Goal: Information Seeking & Learning: Learn about a topic

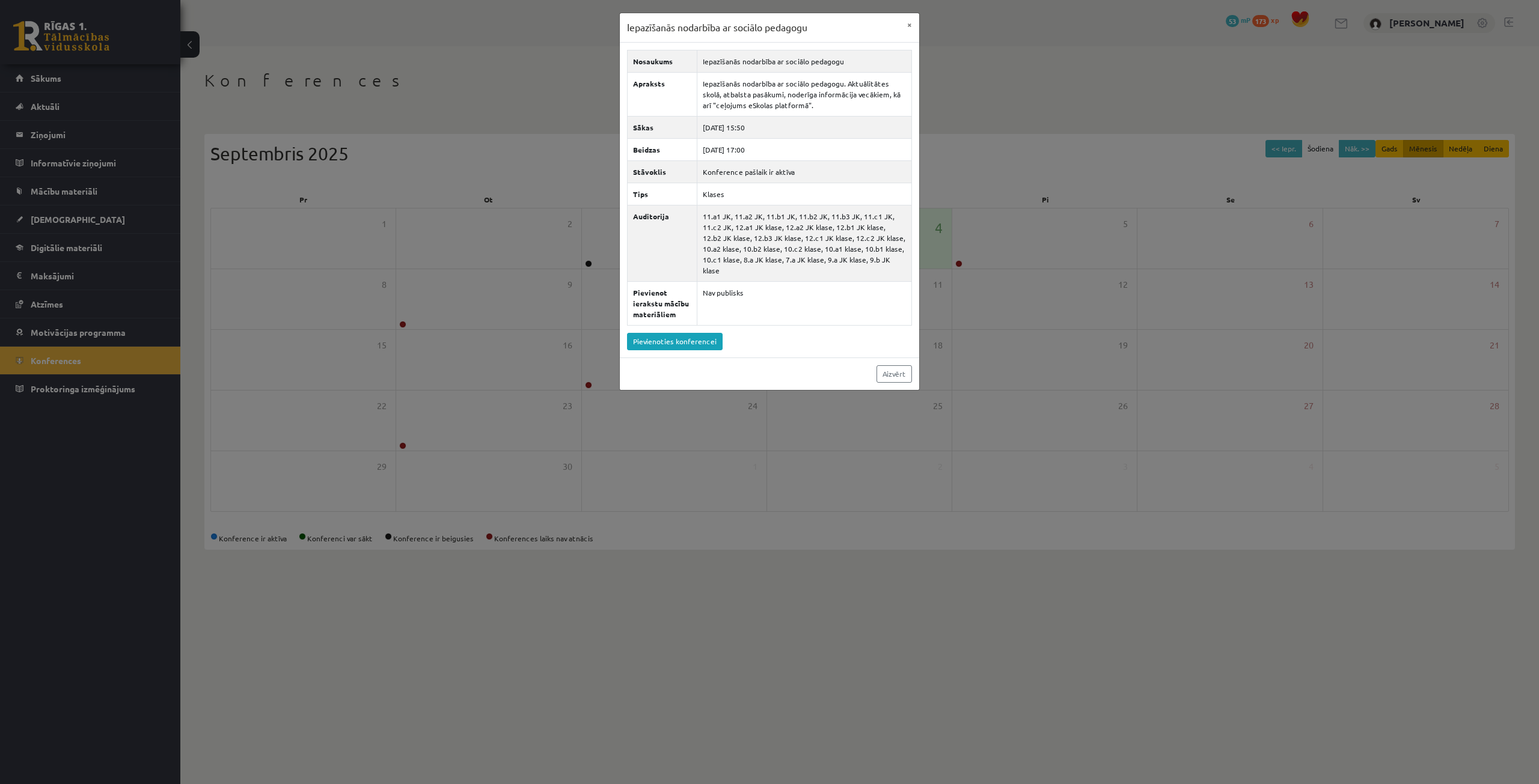
click at [908, 24] on button "×" at bounding box center [909, 25] width 19 height 23
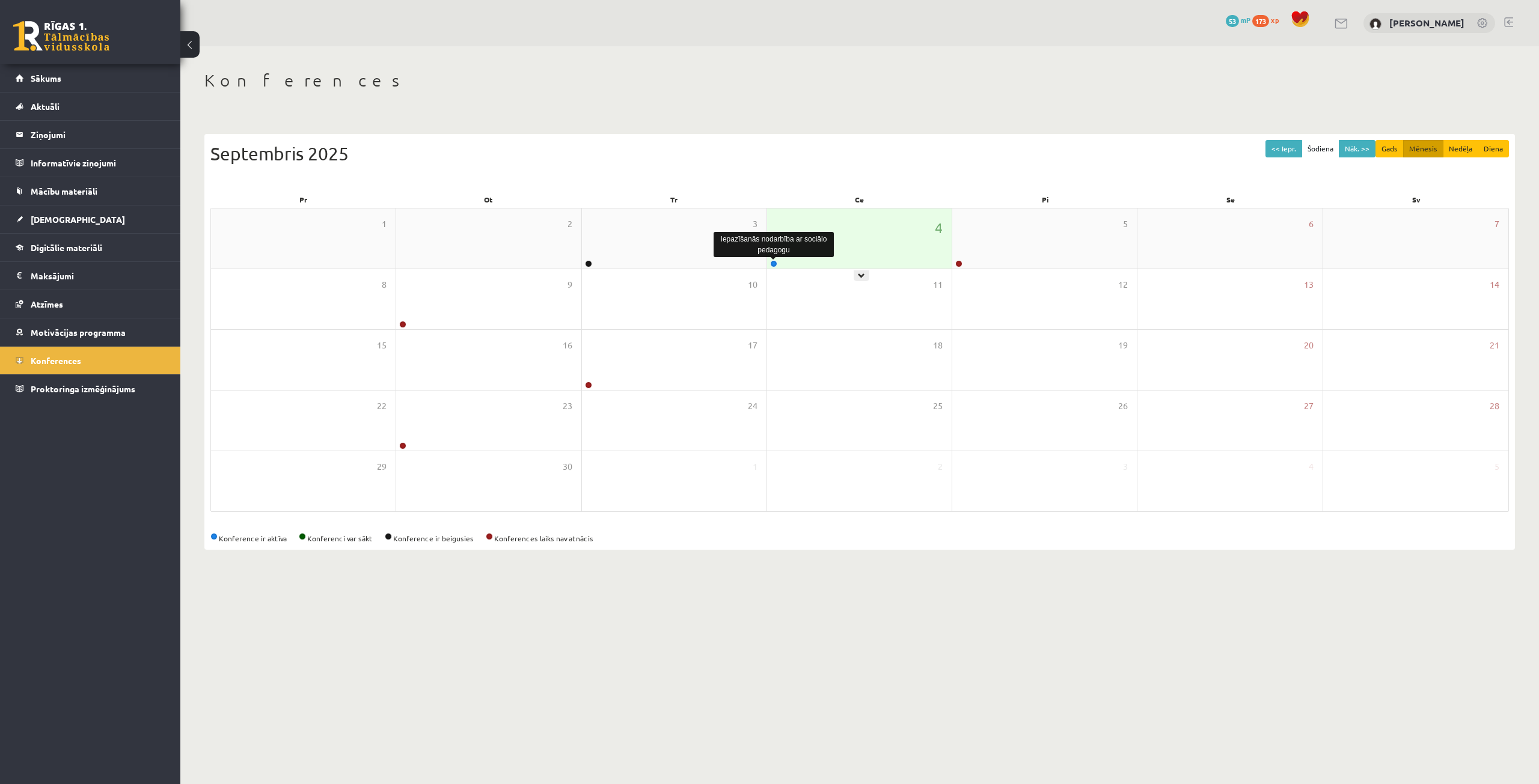
click at [770, 266] on link at bounding box center [773, 264] width 7 height 7
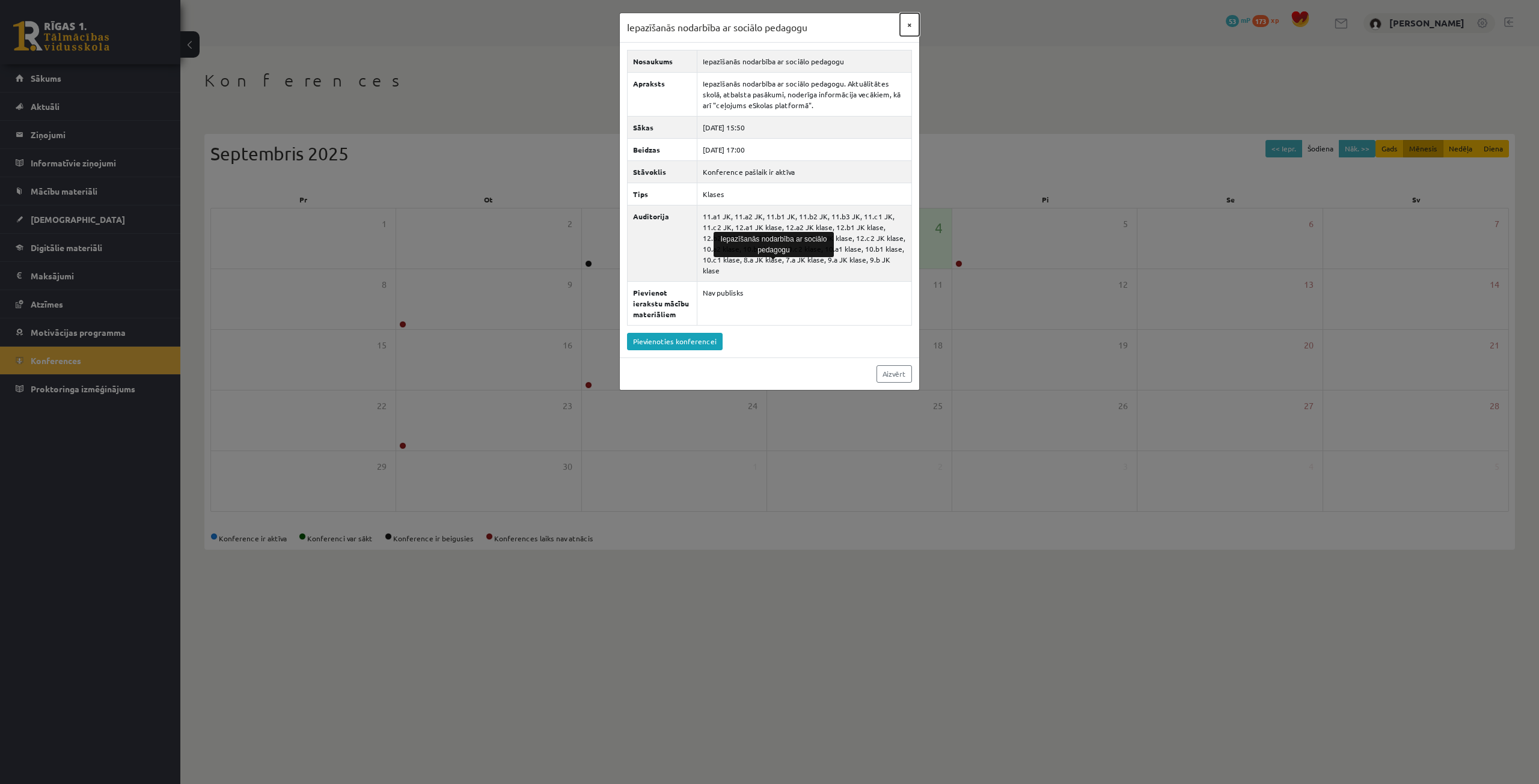
click at [907, 25] on button "×" at bounding box center [909, 25] width 19 height 23
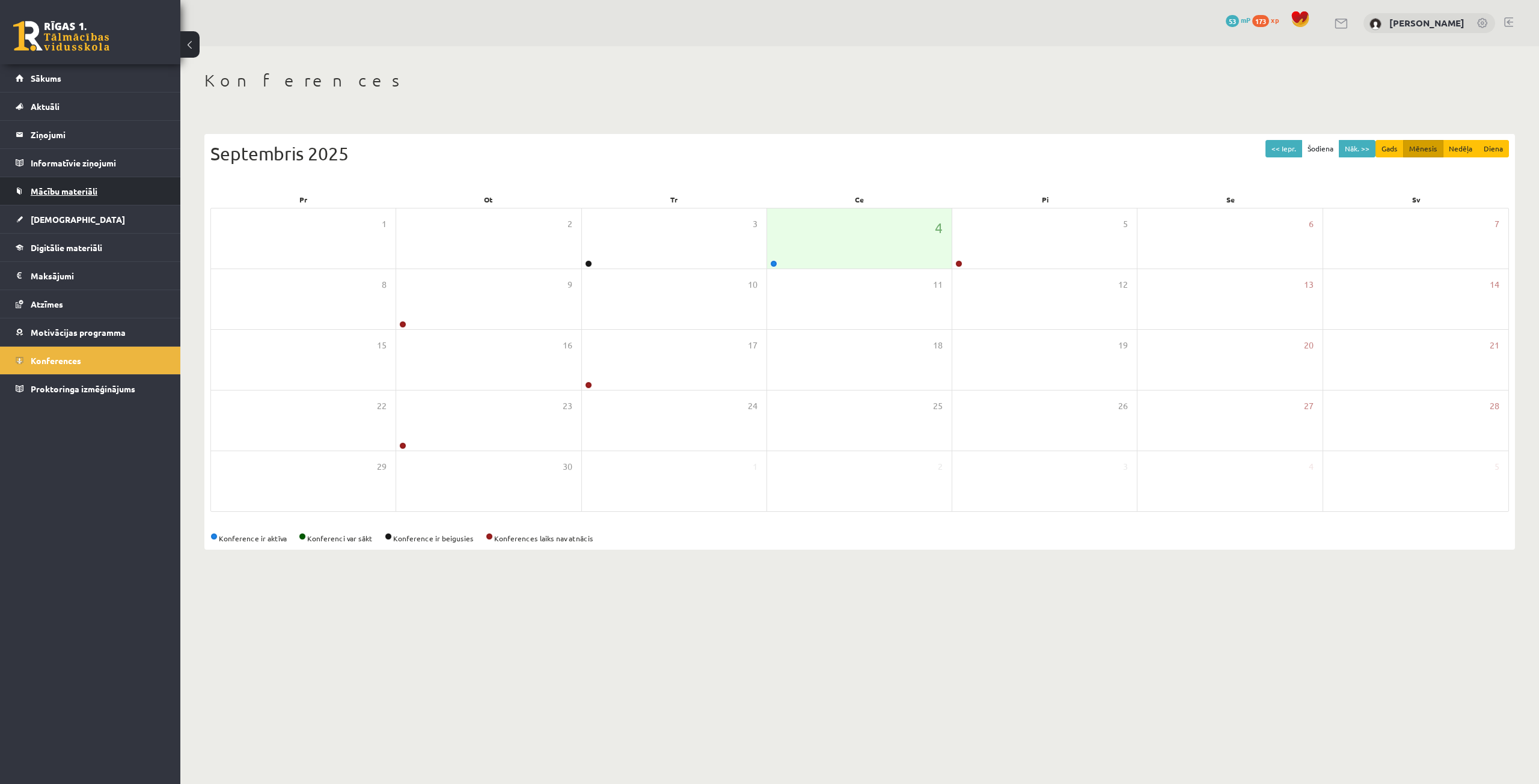
click at [62, 194] on span "Mācību materiāli" at bounding box center [64, 191] width 67 height 11
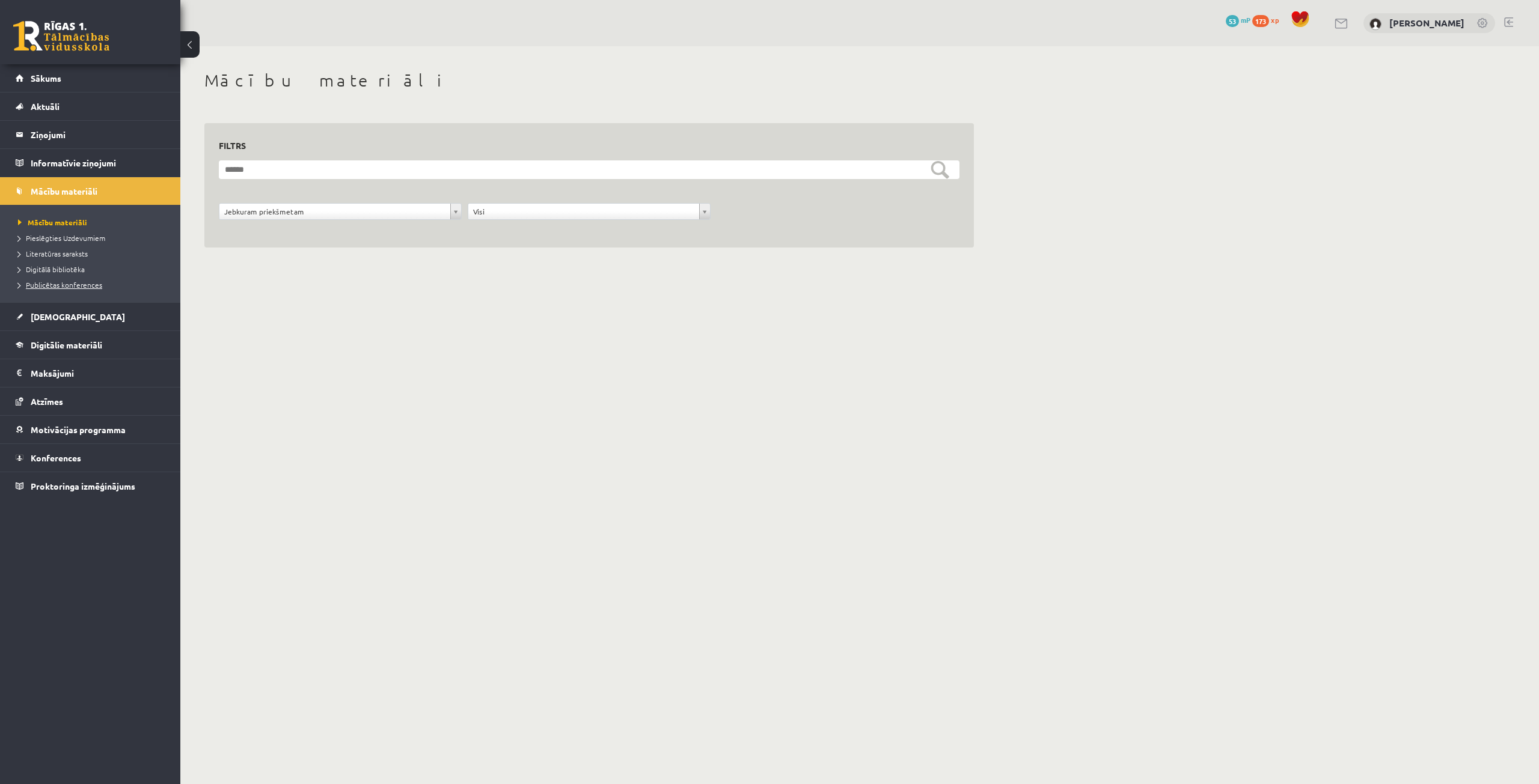
click at [57, 281] on span "Publicētas konferences" at bounding box center [60, 285] width 84 height 9
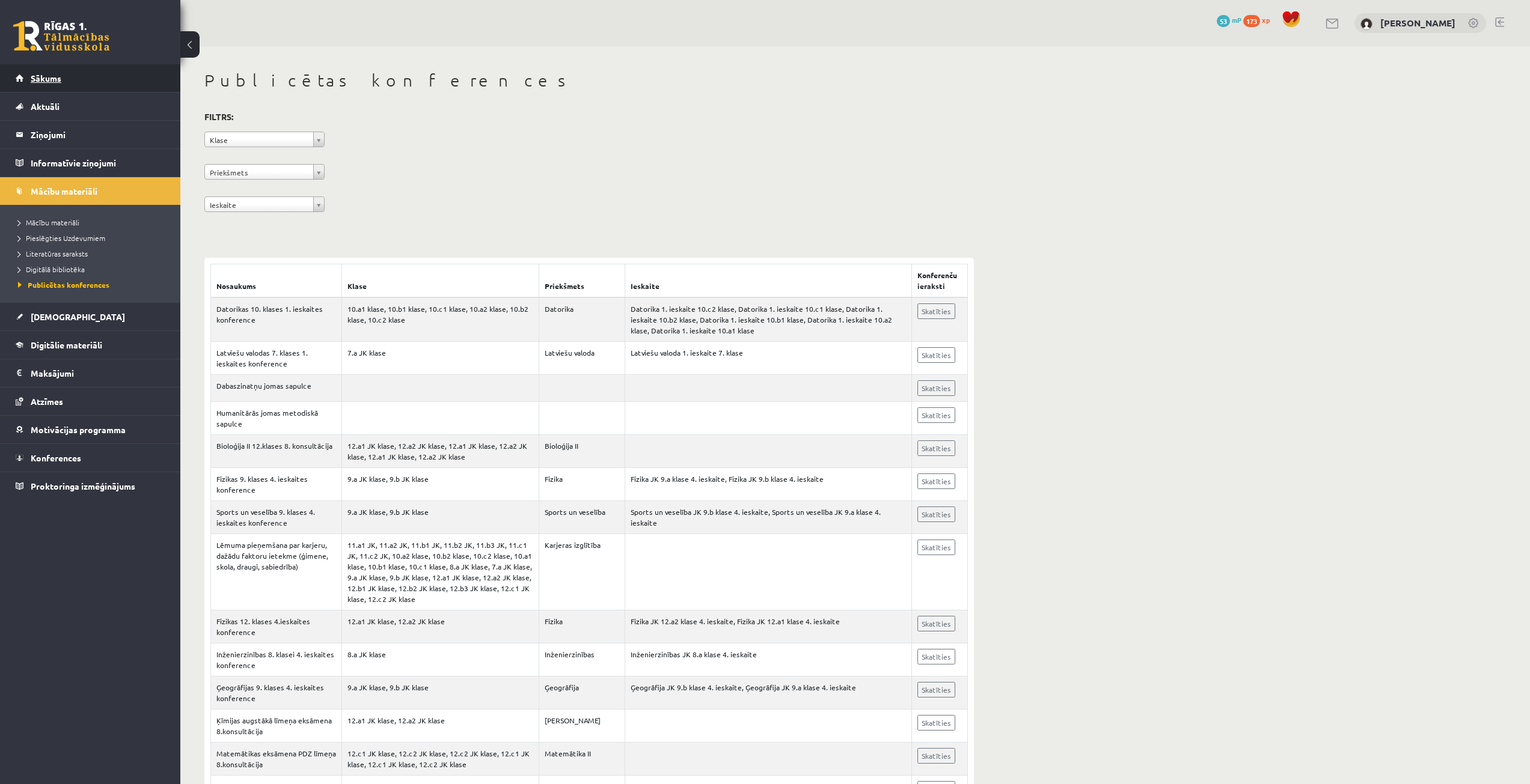
click at [55, 76] on span "Sākums" at bounding box center [45, 78] width 30 height 11
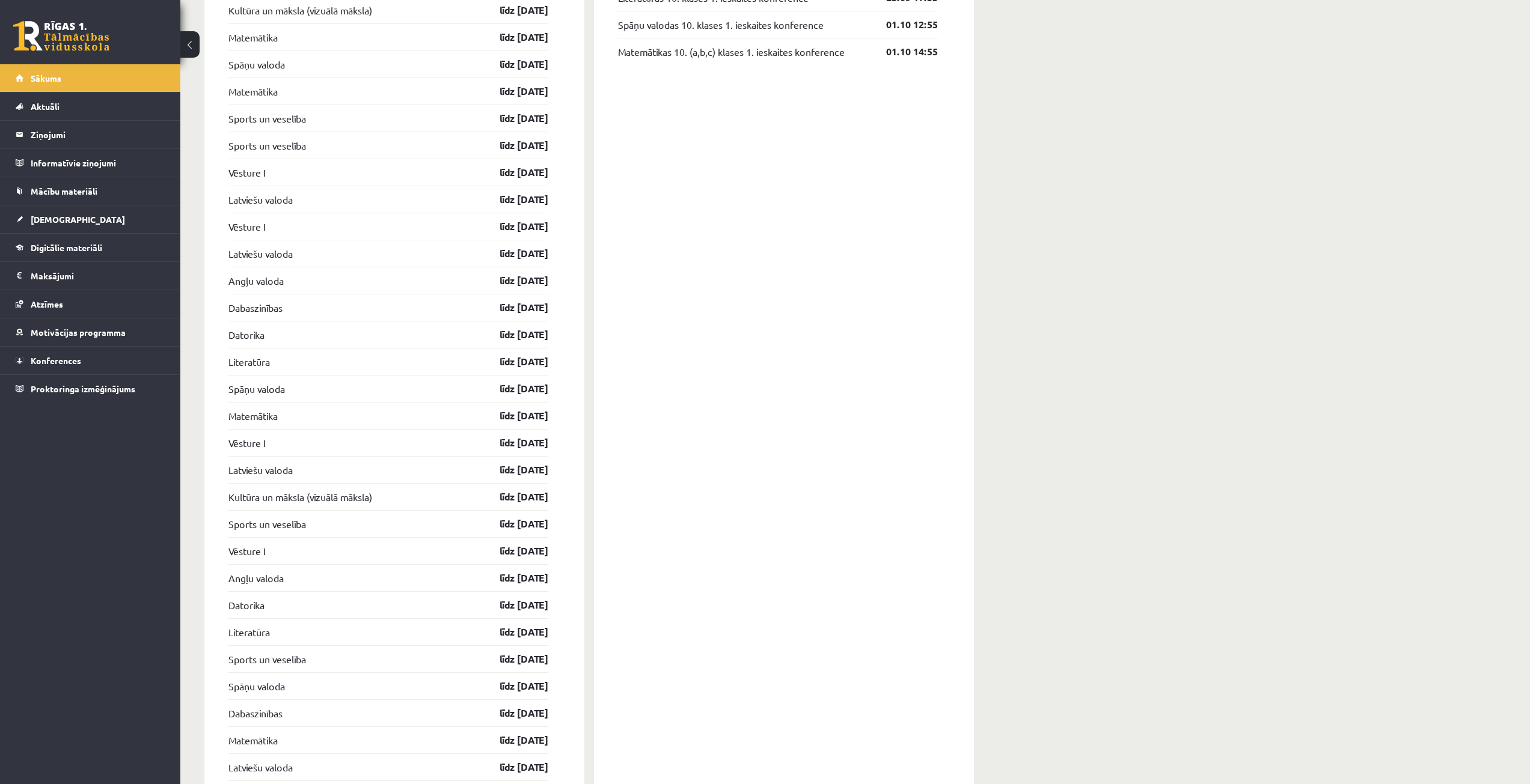
scroll to position [841, 0]
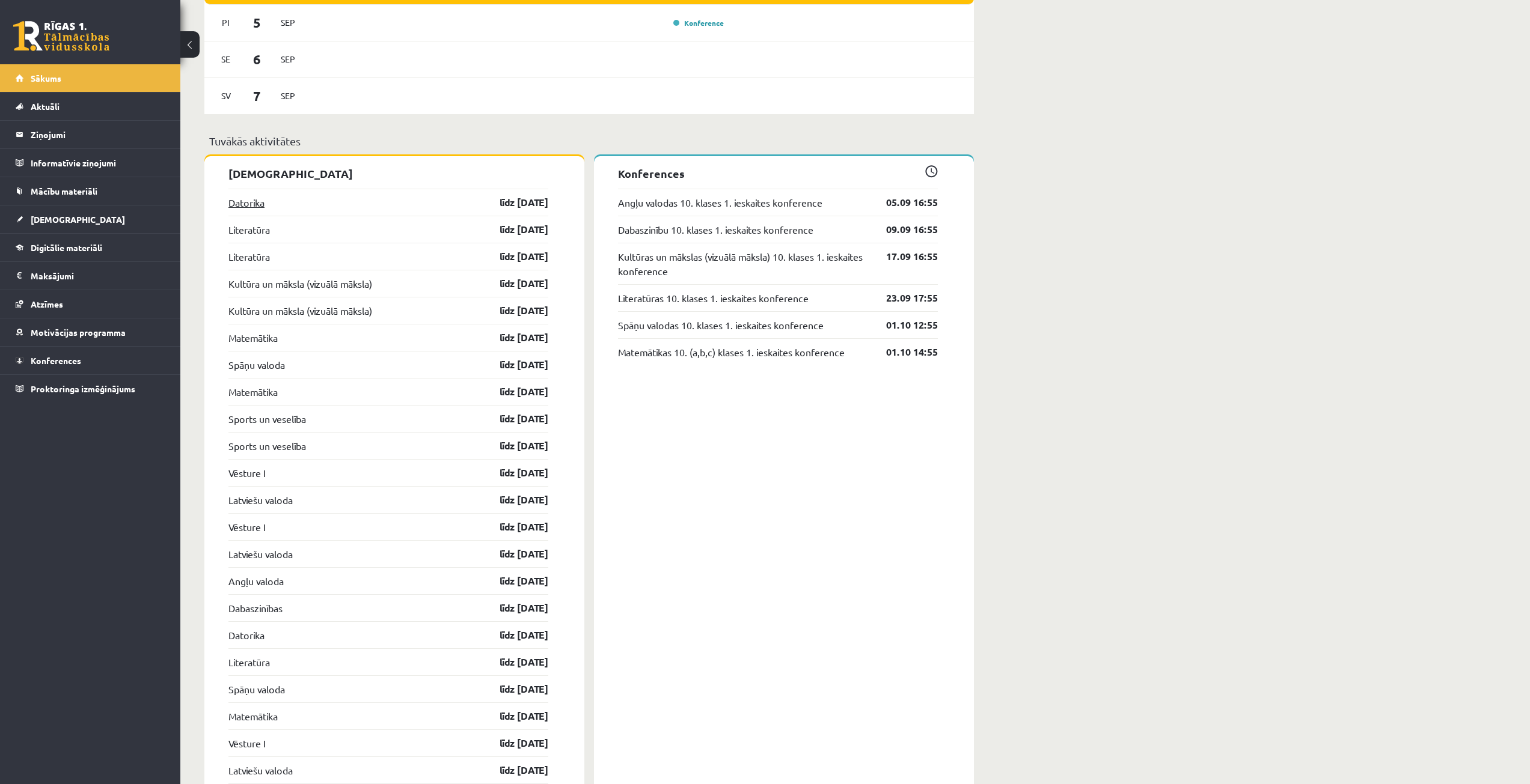
click at [245, 208] on link "Datorika" at bounding box center [246, 202] width 36 height 14
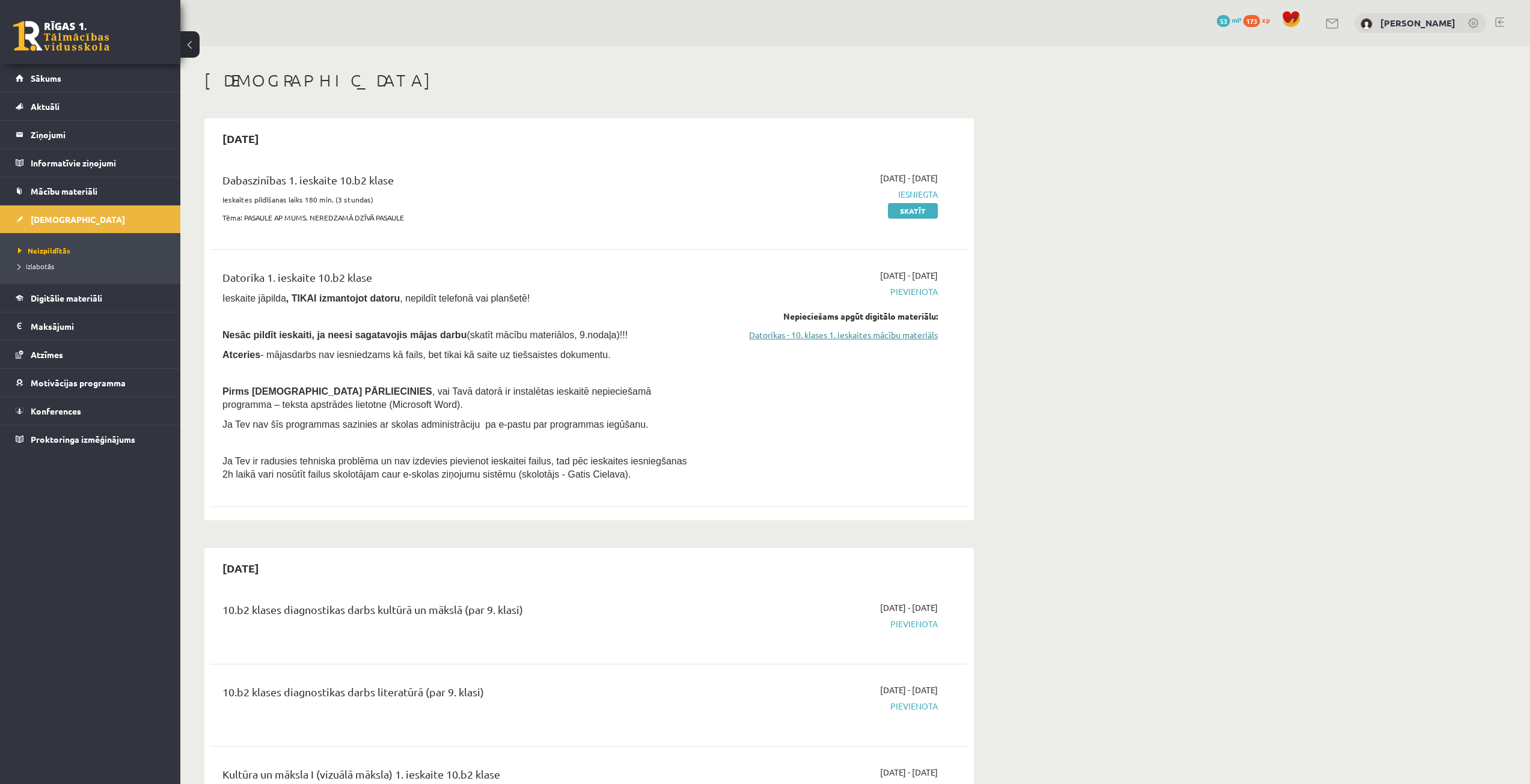
click at [865, 334] on link "Datorikas - 10. klases 1. ieskaites mācību materiāls" at bounding box center [824, 335] width 227 height 13
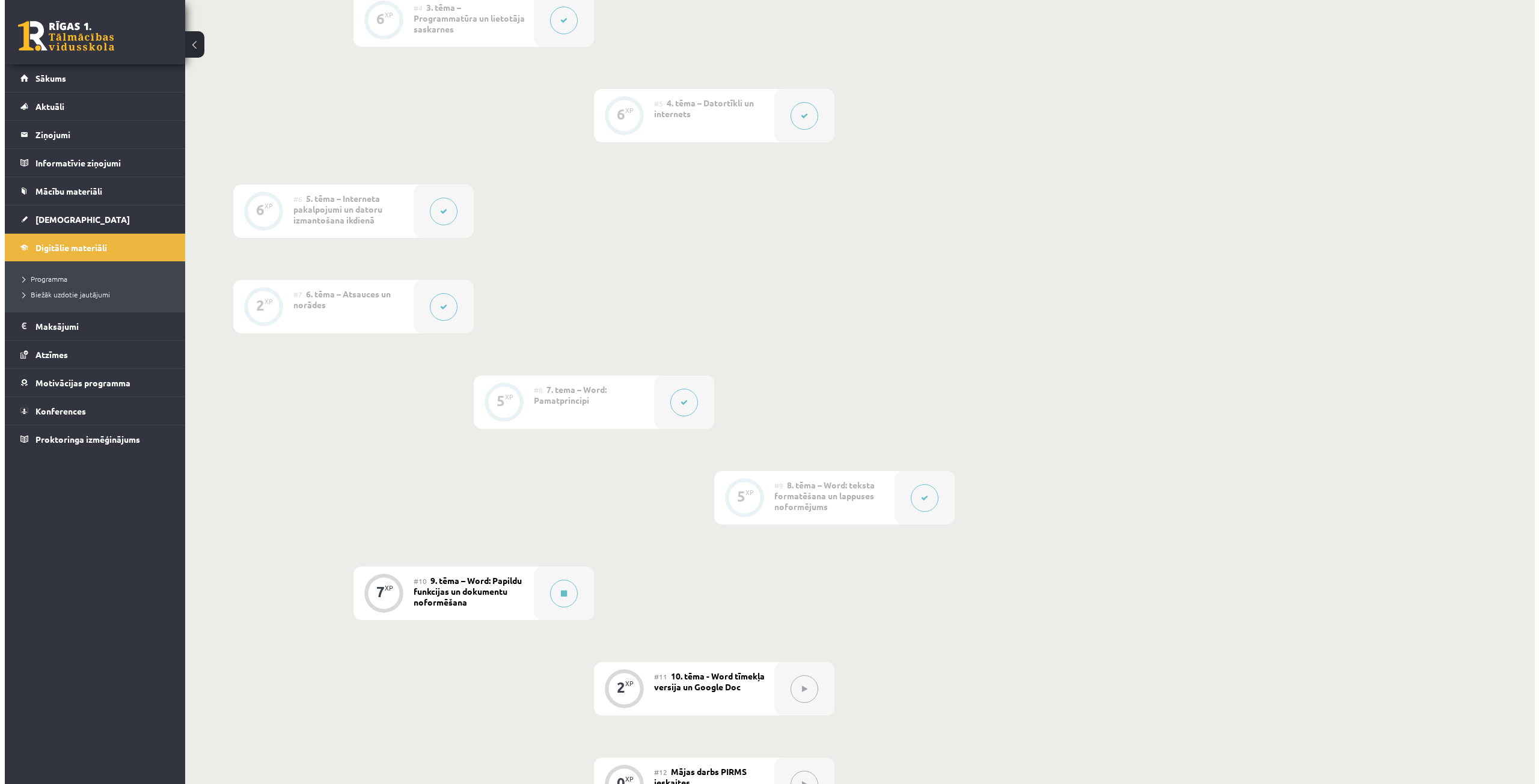
scroll to position [902, 0]
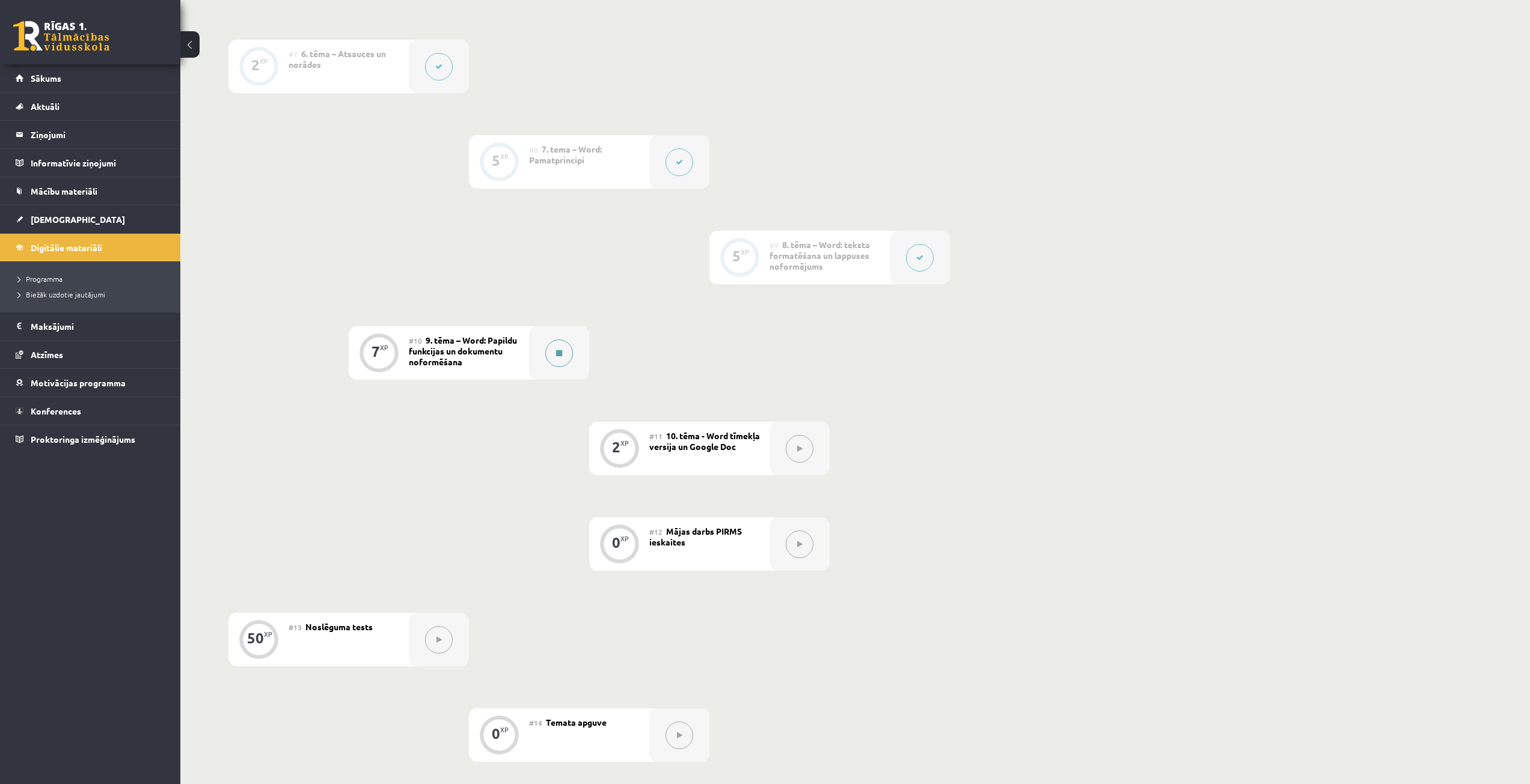
click at [559, 351] on icon at bounding box center [559, 353] width 6 height 7
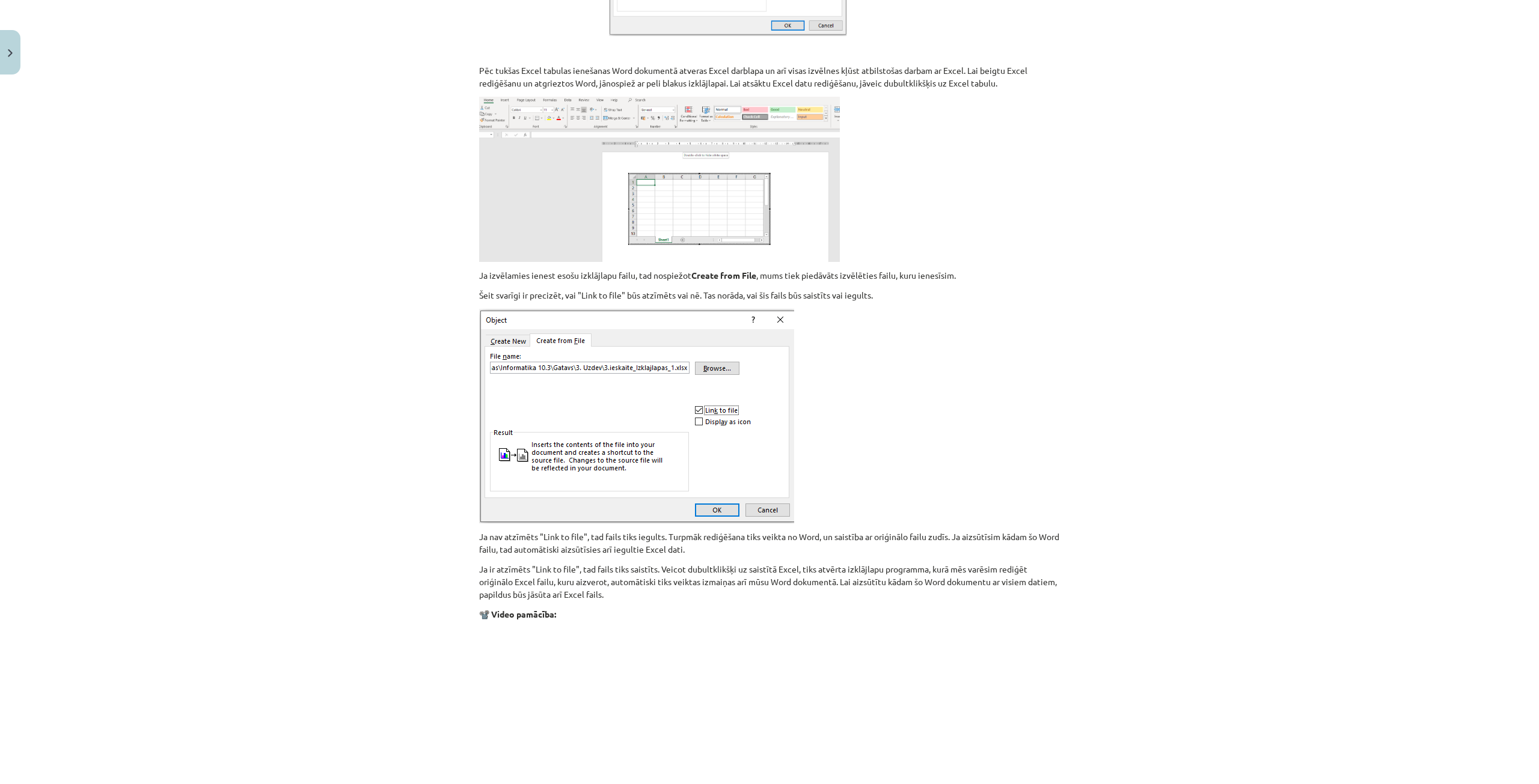
scroll to position [1153, 0]
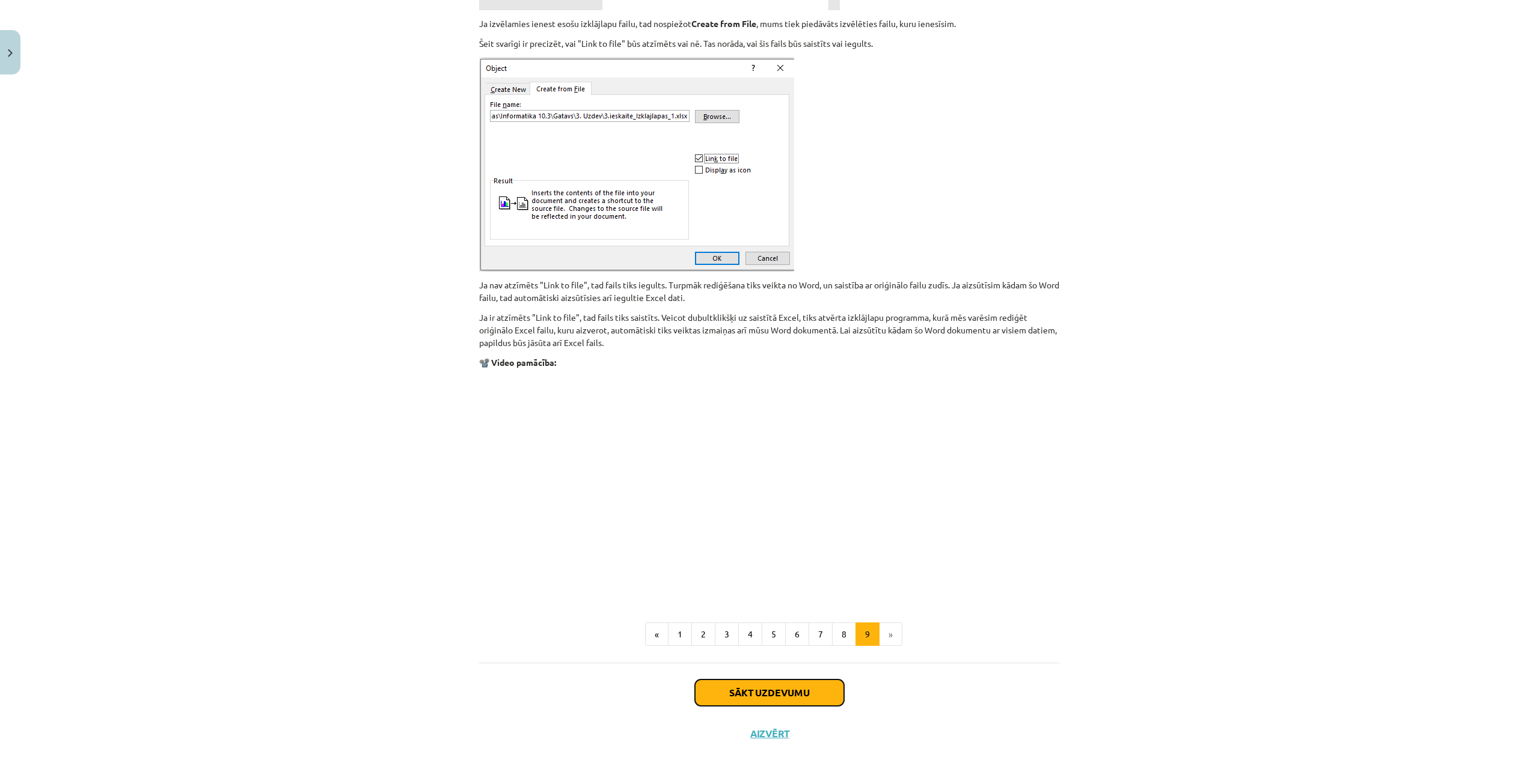
click at [745, 687] on button "Sākt uzdevumu" at bounding box center [769, 693] width 149 height 26
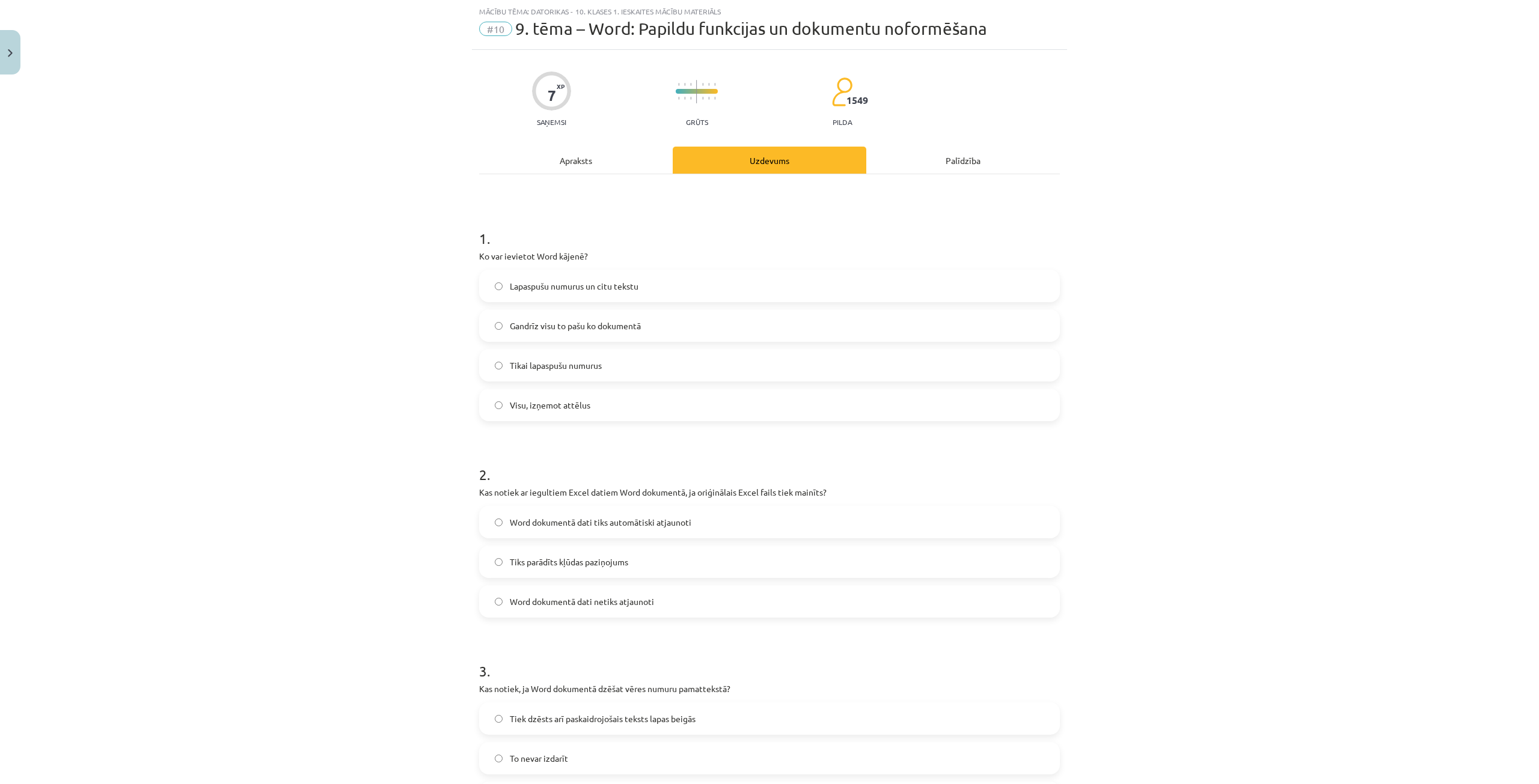
click at [530, 295] on label "Lapaspušu numurus un citu tekstu" at bounding box center [769, 286] width 578 height 30
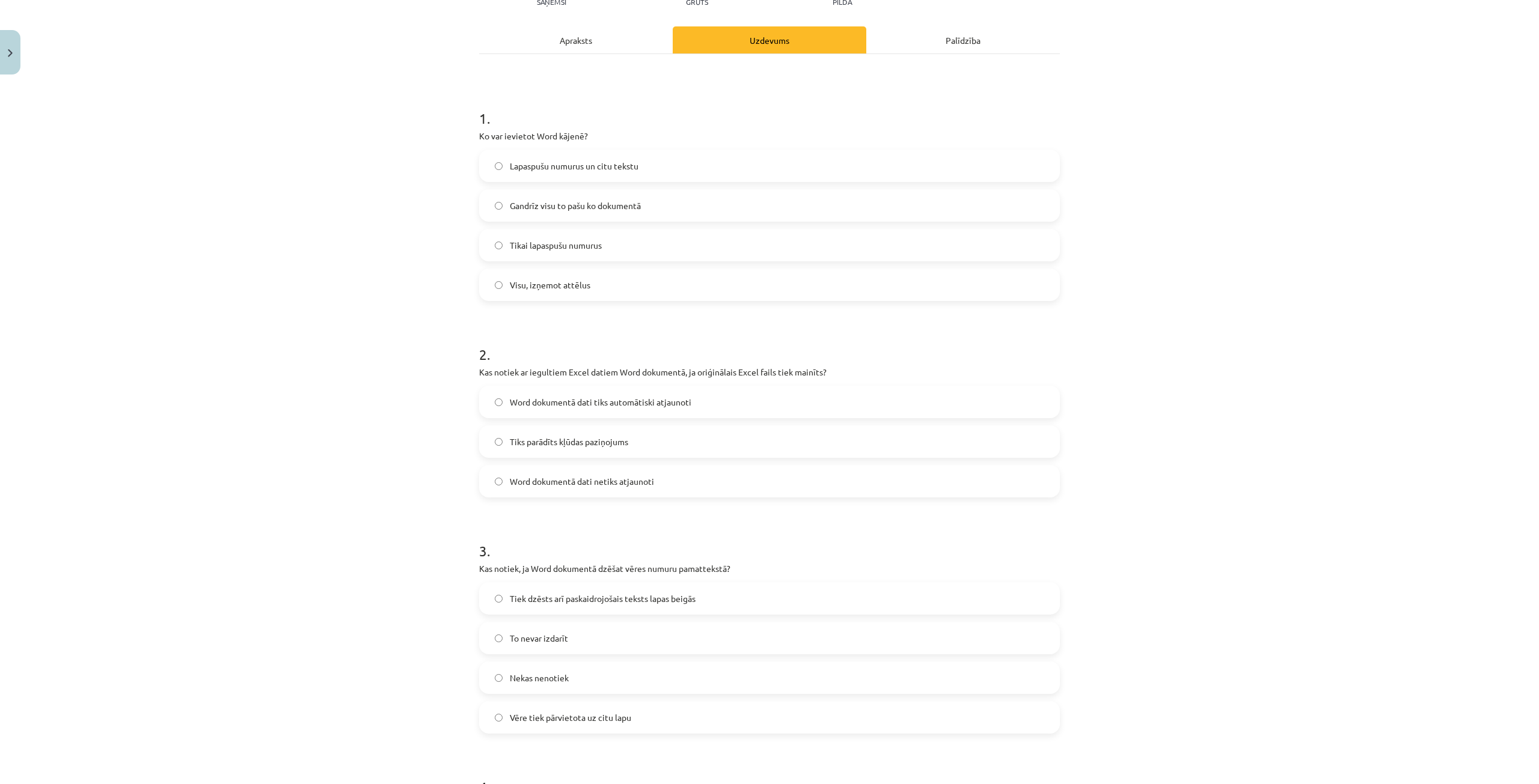
click at [547, 405] on span "Word dokumentā dati tiks automātiski atjaunoti" at bounding box center [600, 402] width 181 height 13
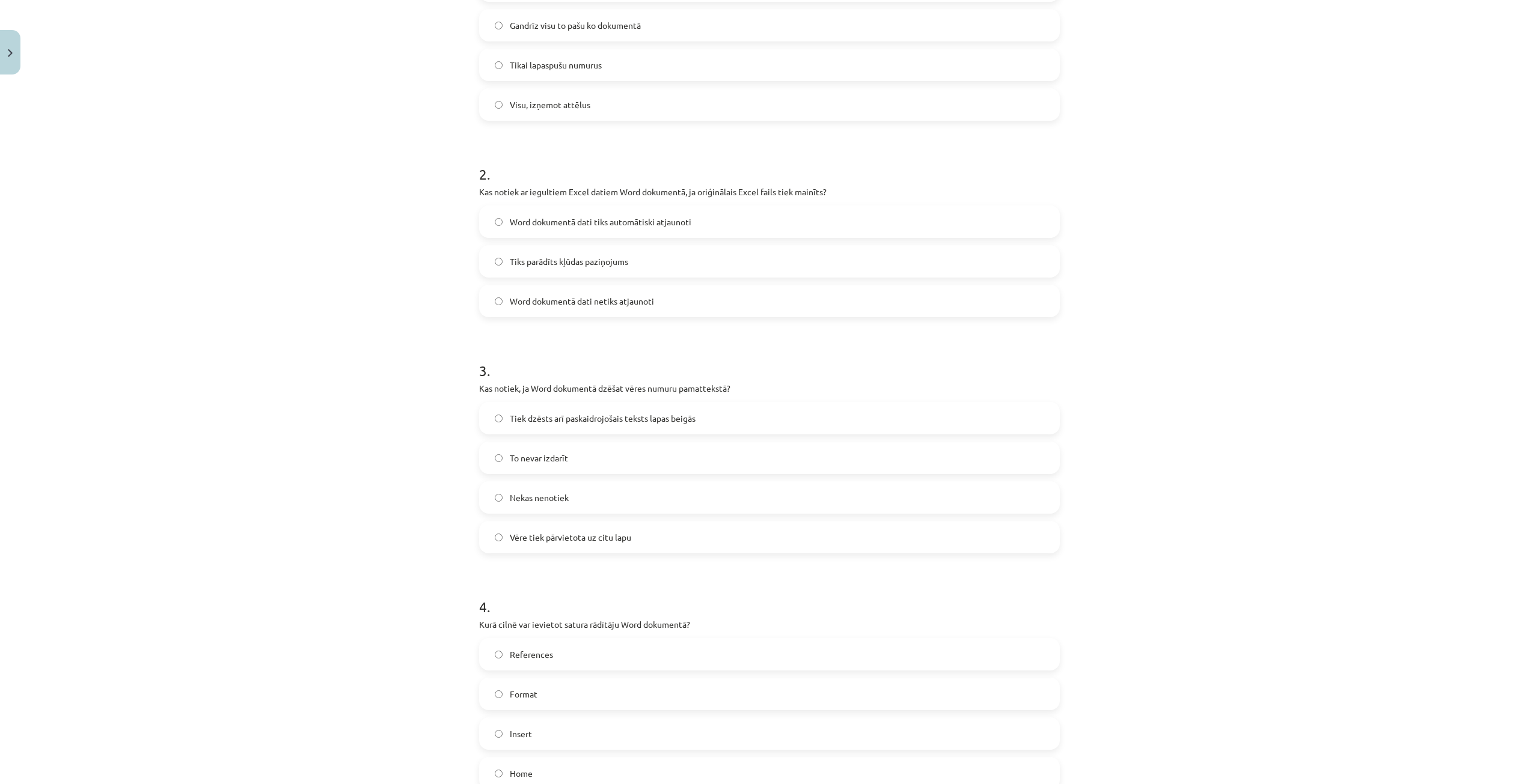
click at [538, 421] on span "Tiek dzēsts arī paskaidrojošais teksts lapas beigās" at bounding box center [602, 418] width 186 height 13
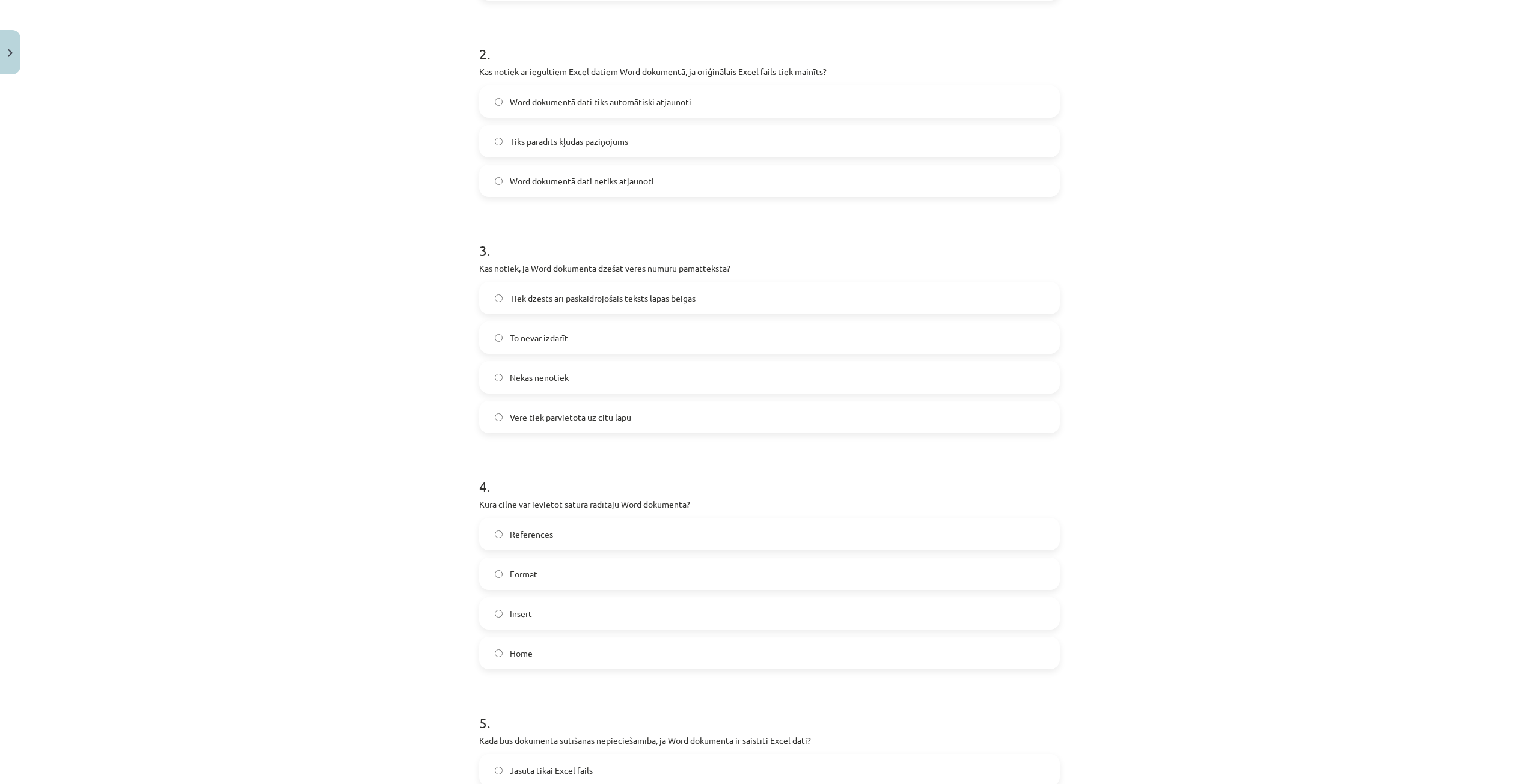
scroll to position [631, 0]
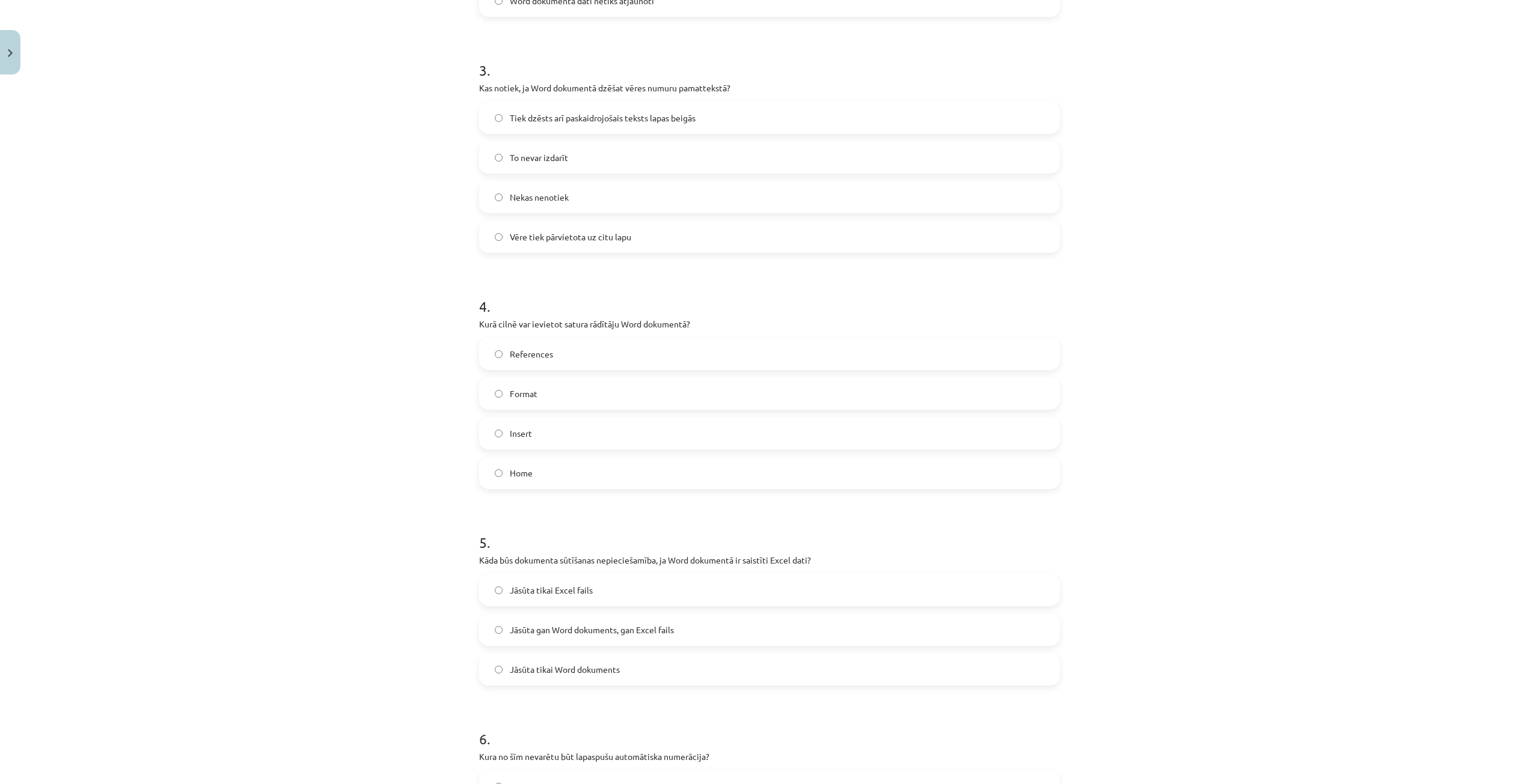
click at [576, 389] on label "Format" at bounding box center [769, 394] width 578 height 30
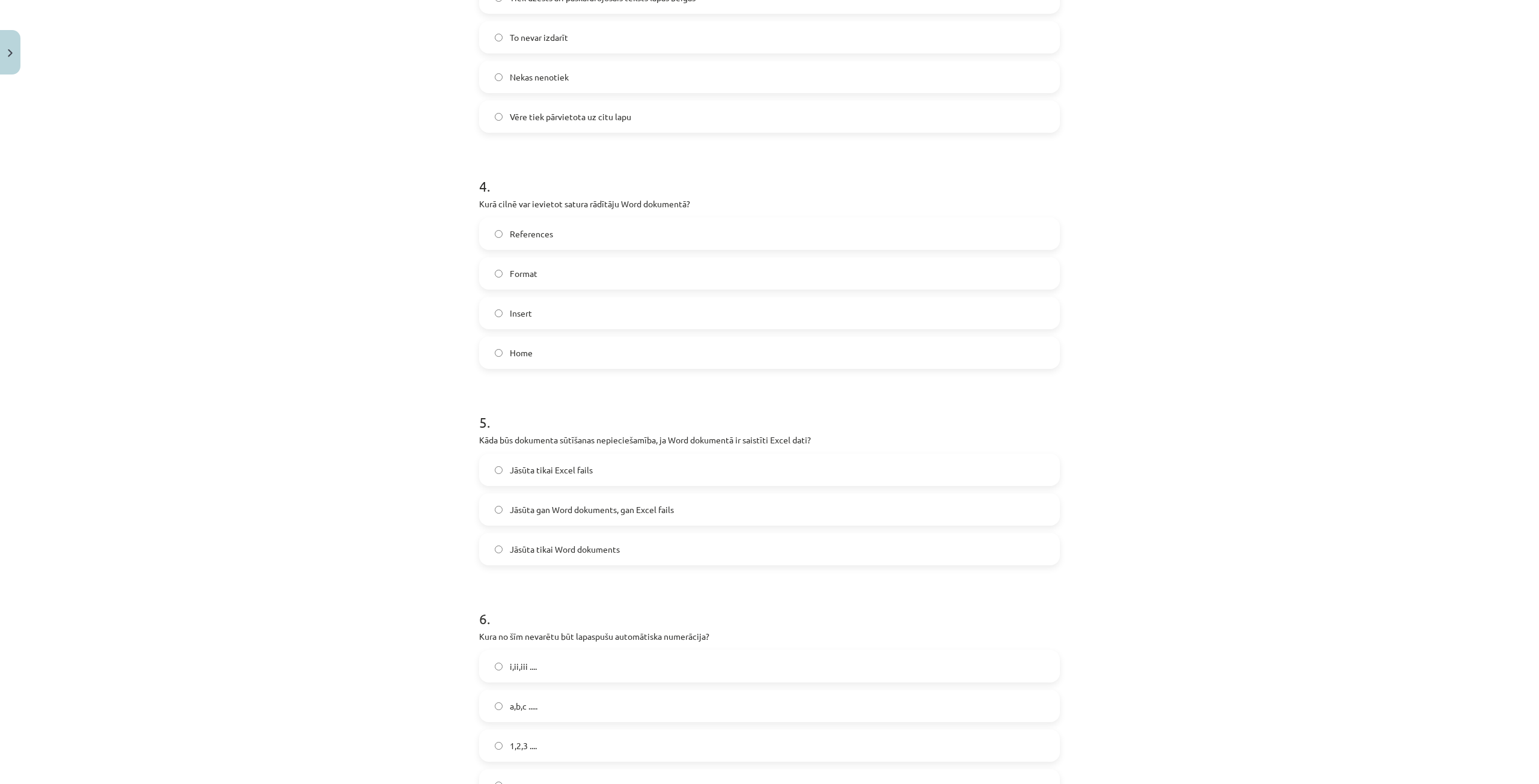
scroll to position [811, 0]
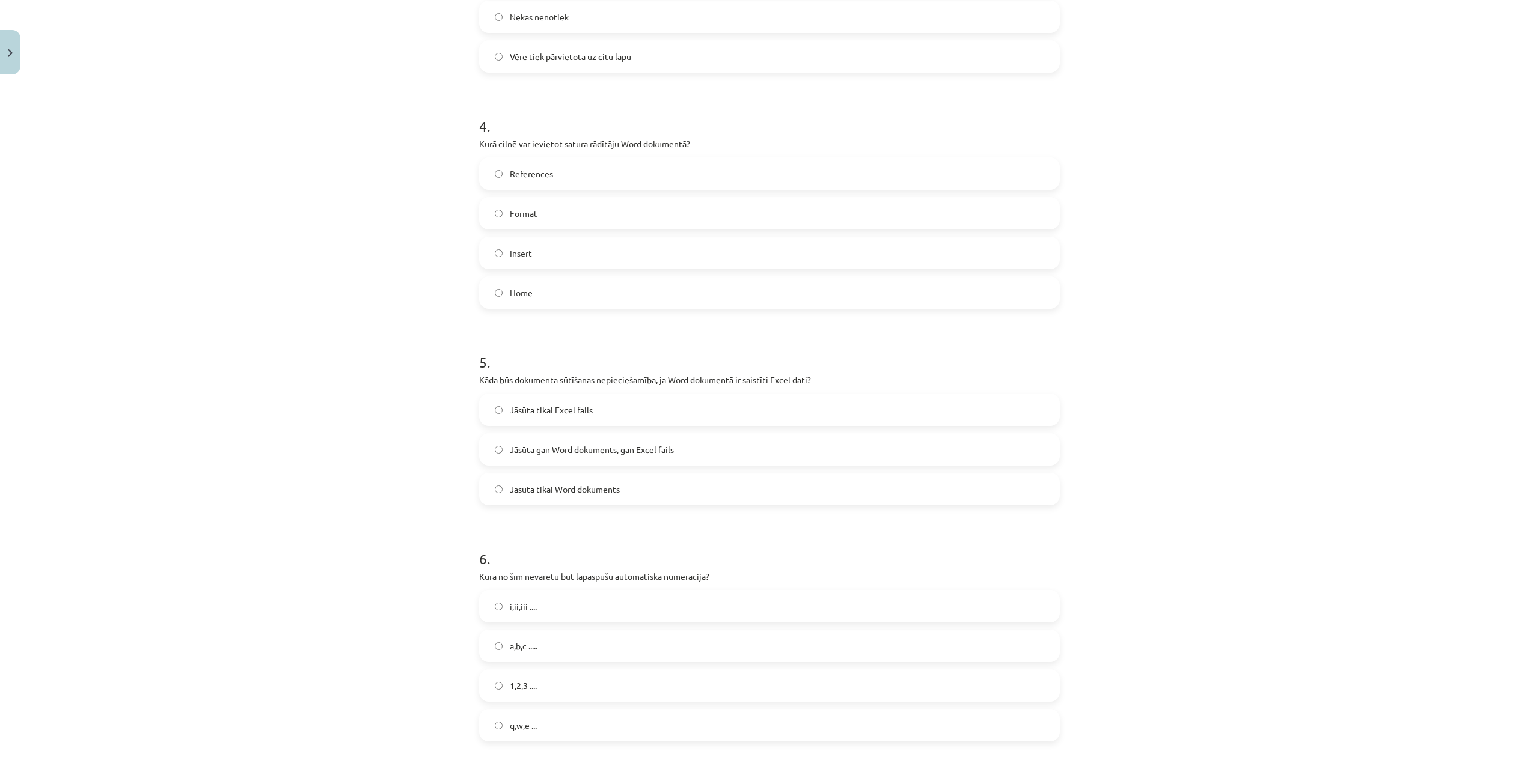
click at [584, 452] on span "Jāsūta gan Word dokuments, gan Excel fails" at bounding box center [591, 450] width 164 height 13
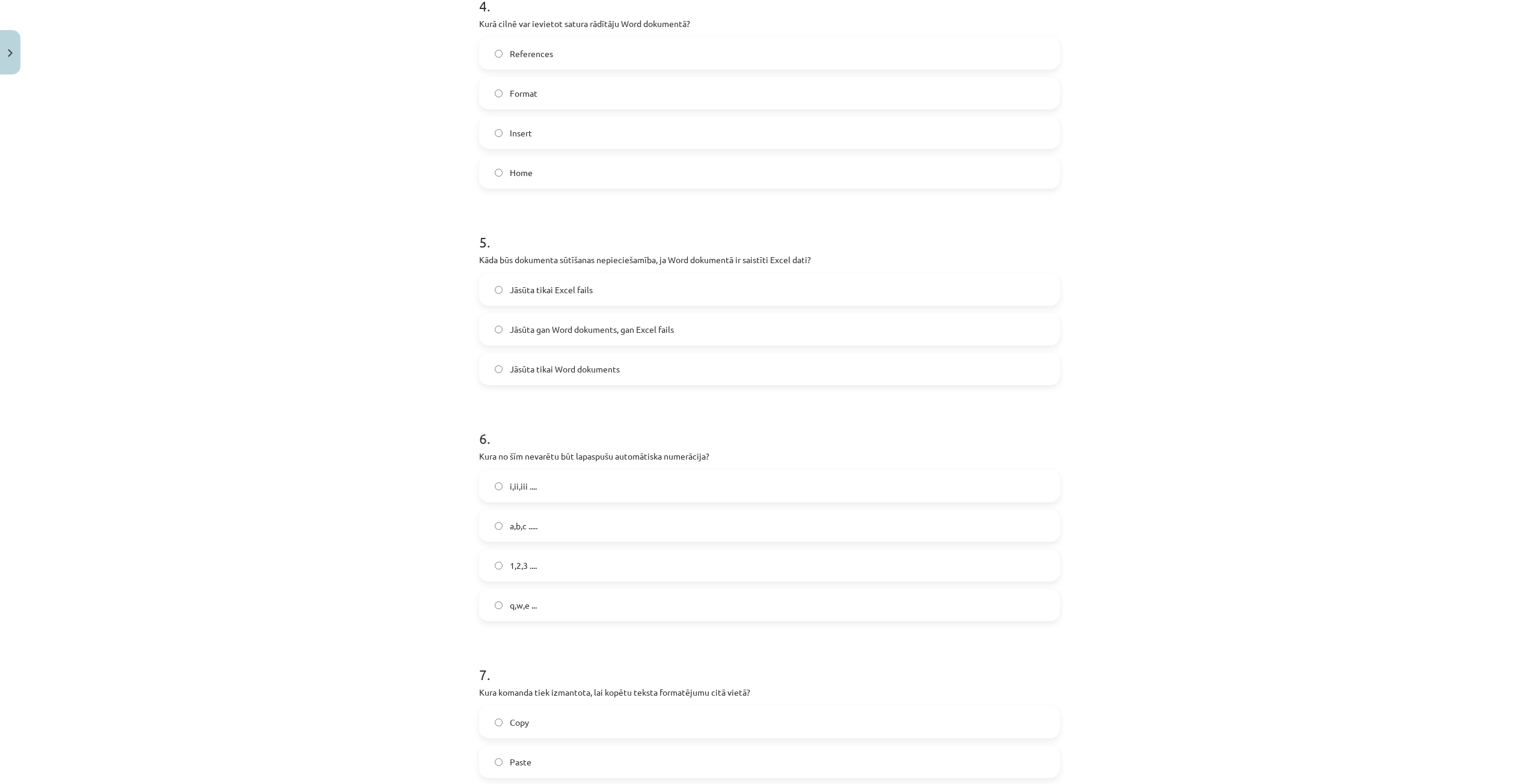
scroll to position [992, 0]
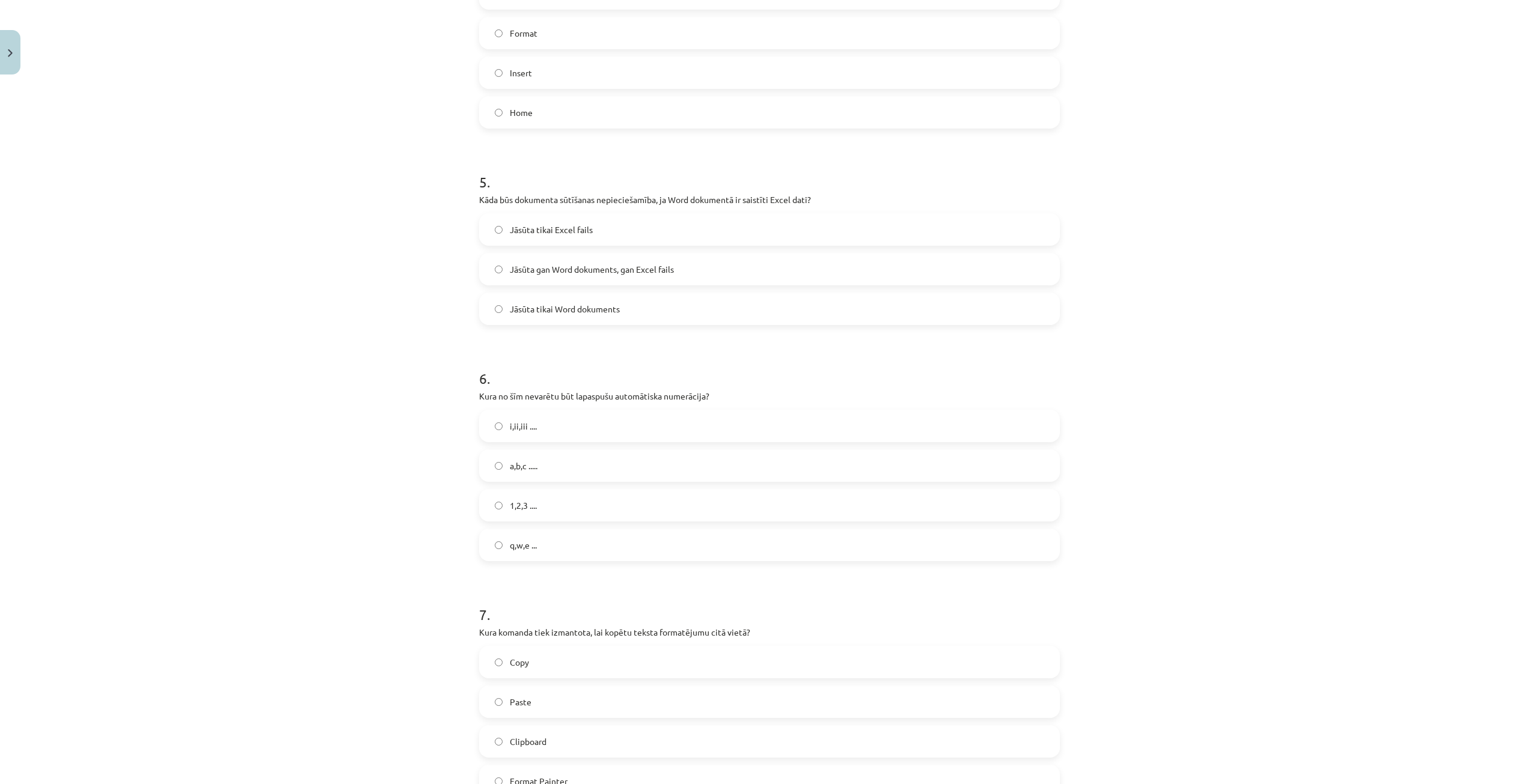
click at [544, 550] on label "q,w,e ..." at bounding box center [769, 545] width 578 height 30
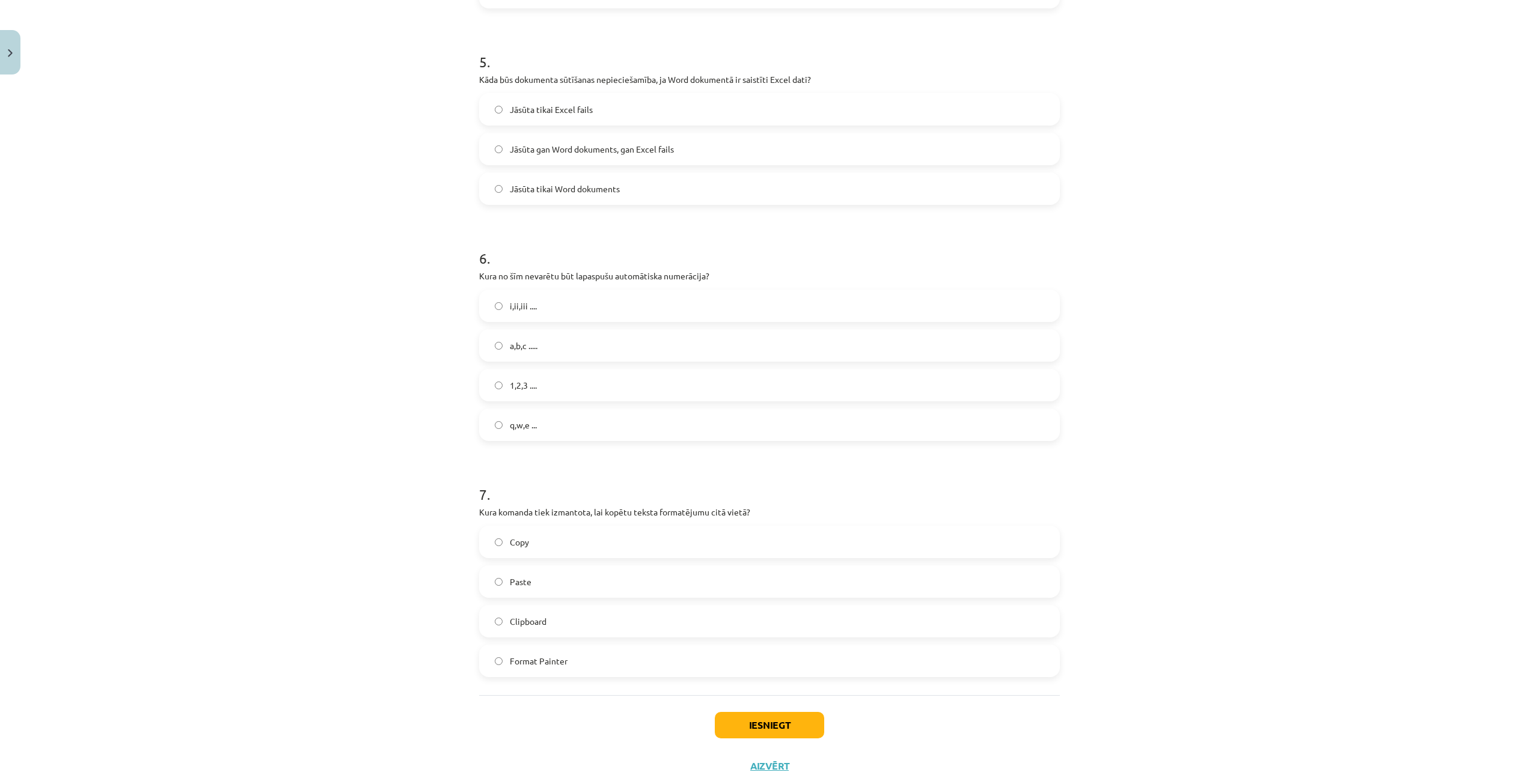
scroll to position [1145, 0]
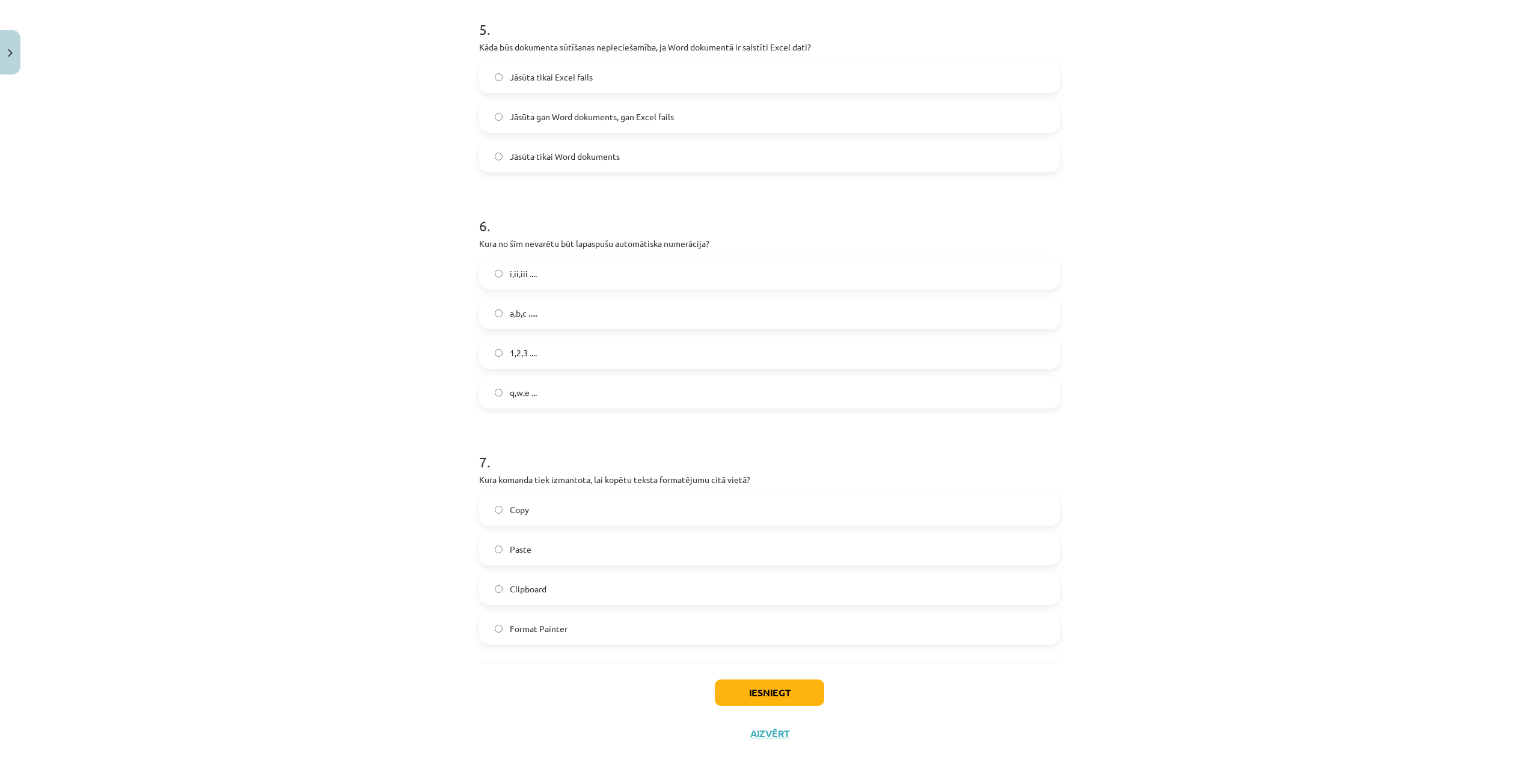
click at [539, 503] on label "Copy" at bounding box center [769, 509] width 578 height 30
click at [764, 688] on button "Iesniegt" at bounding box center [769, 693] width 110 height 26
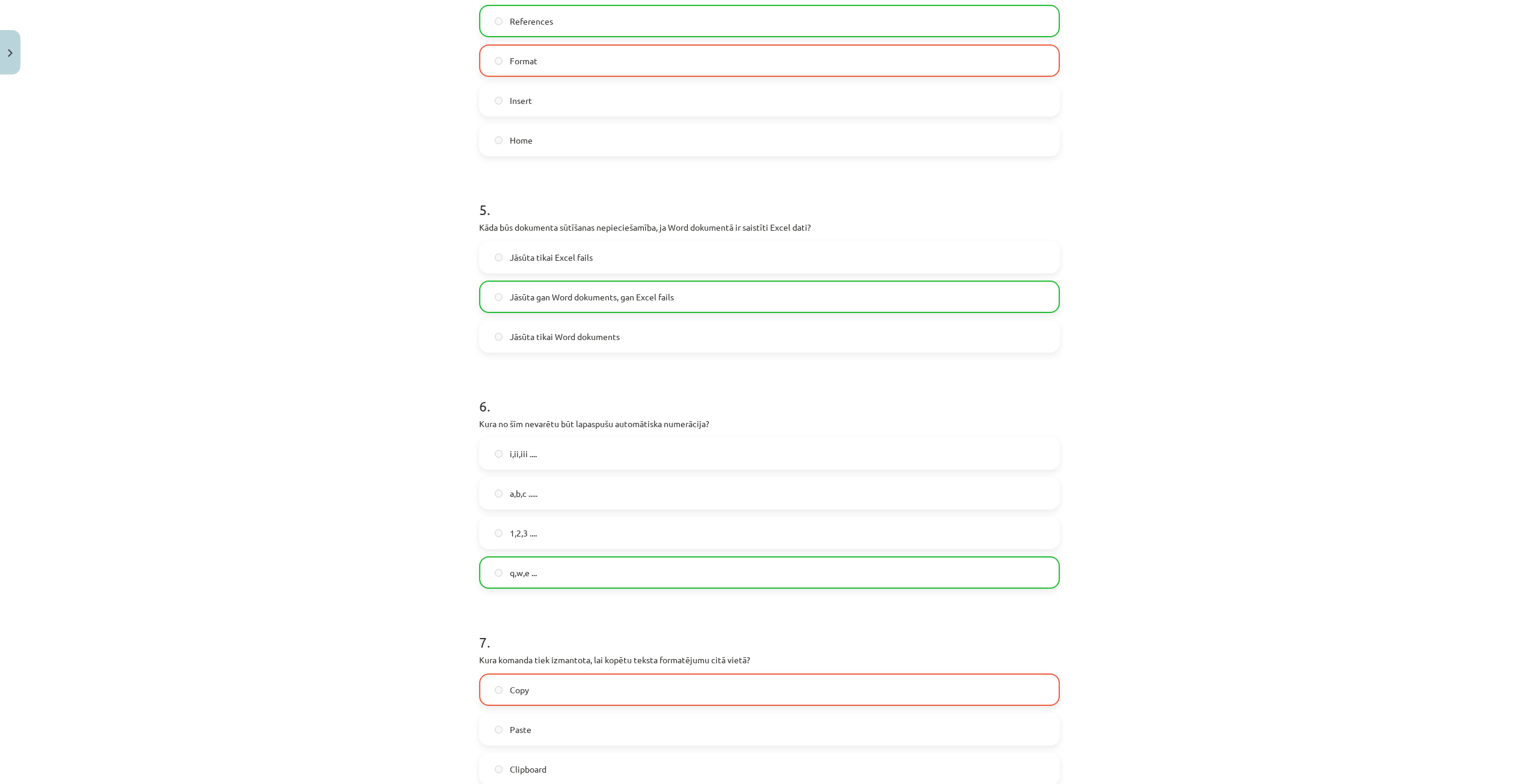
scroll to position [1183, 0]
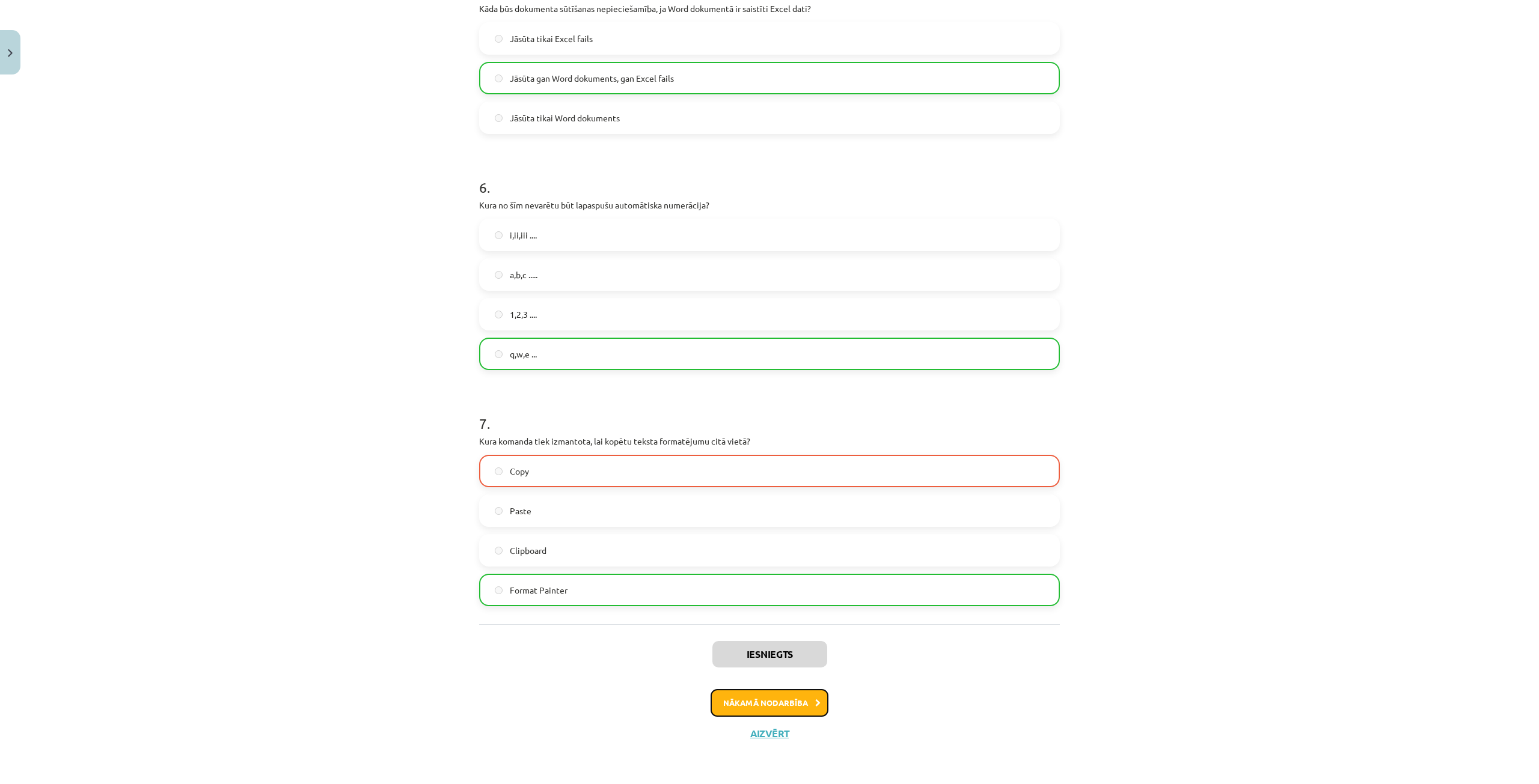
click at [757, 693] on button "Nākamā nodarbība" at bounding box center [769, 703] width 118 height 28
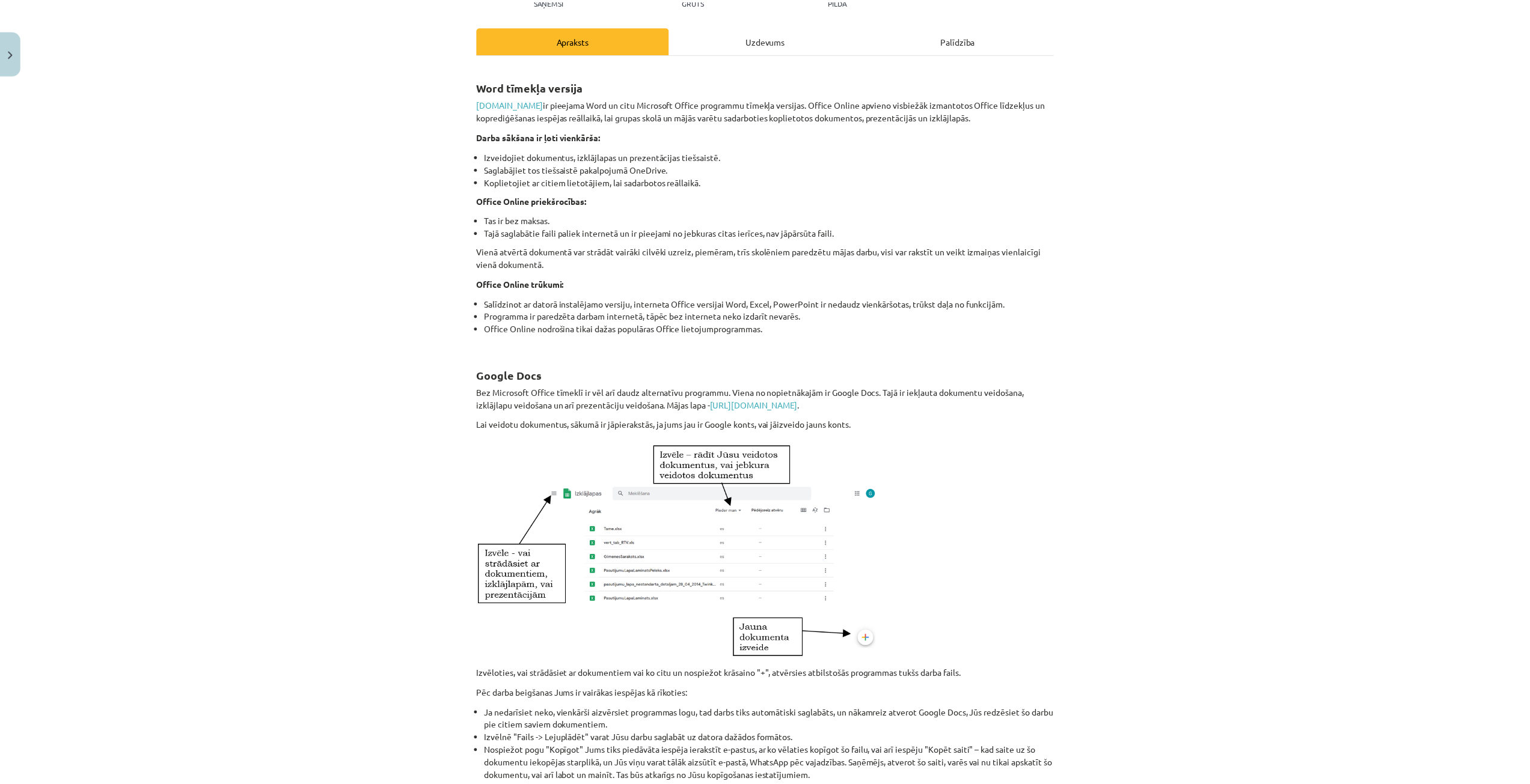
scroll to position [376, 0]
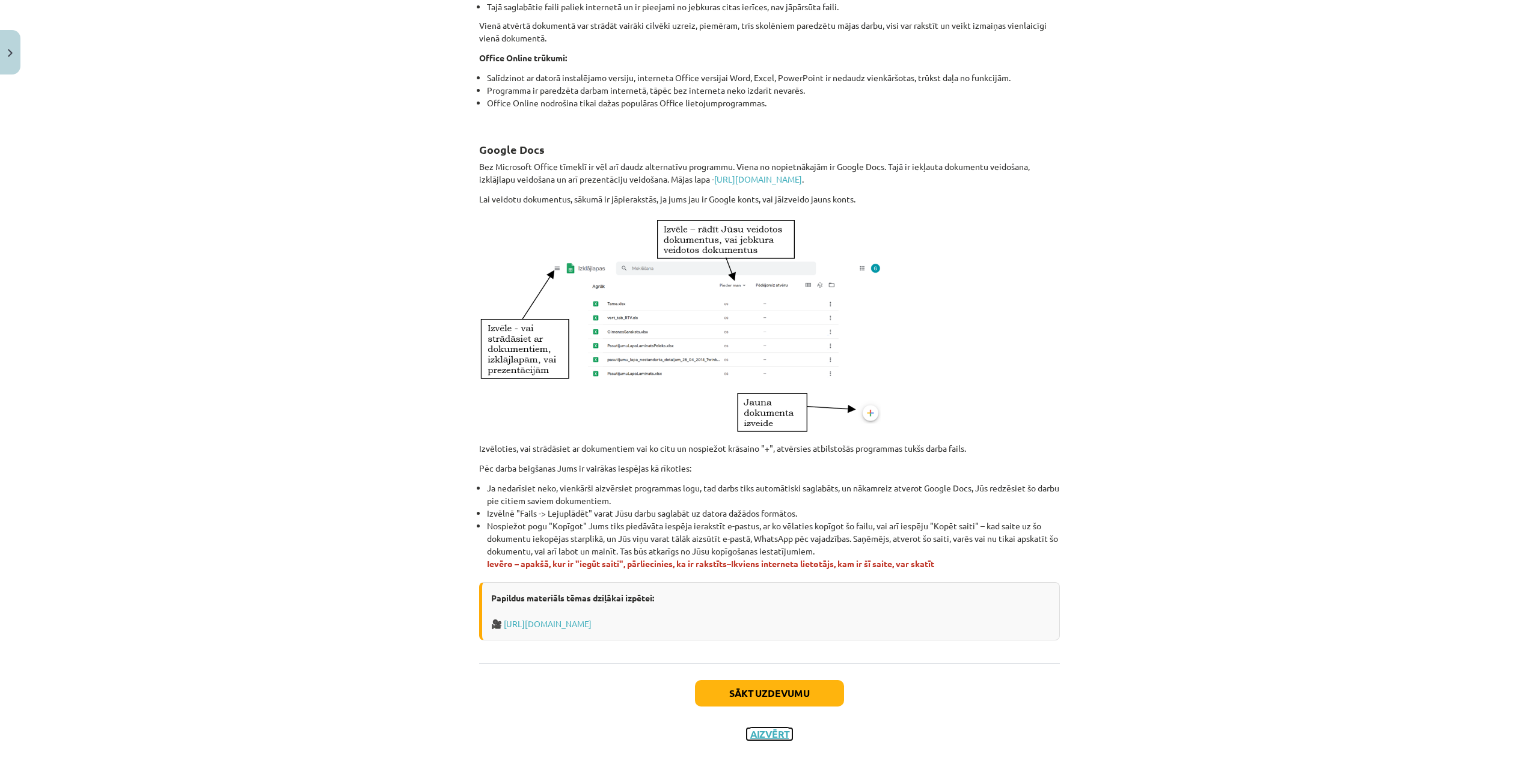
click at [756, 737] on button "Aizvērt" at bounding box center [769, 735] width 46 height 12
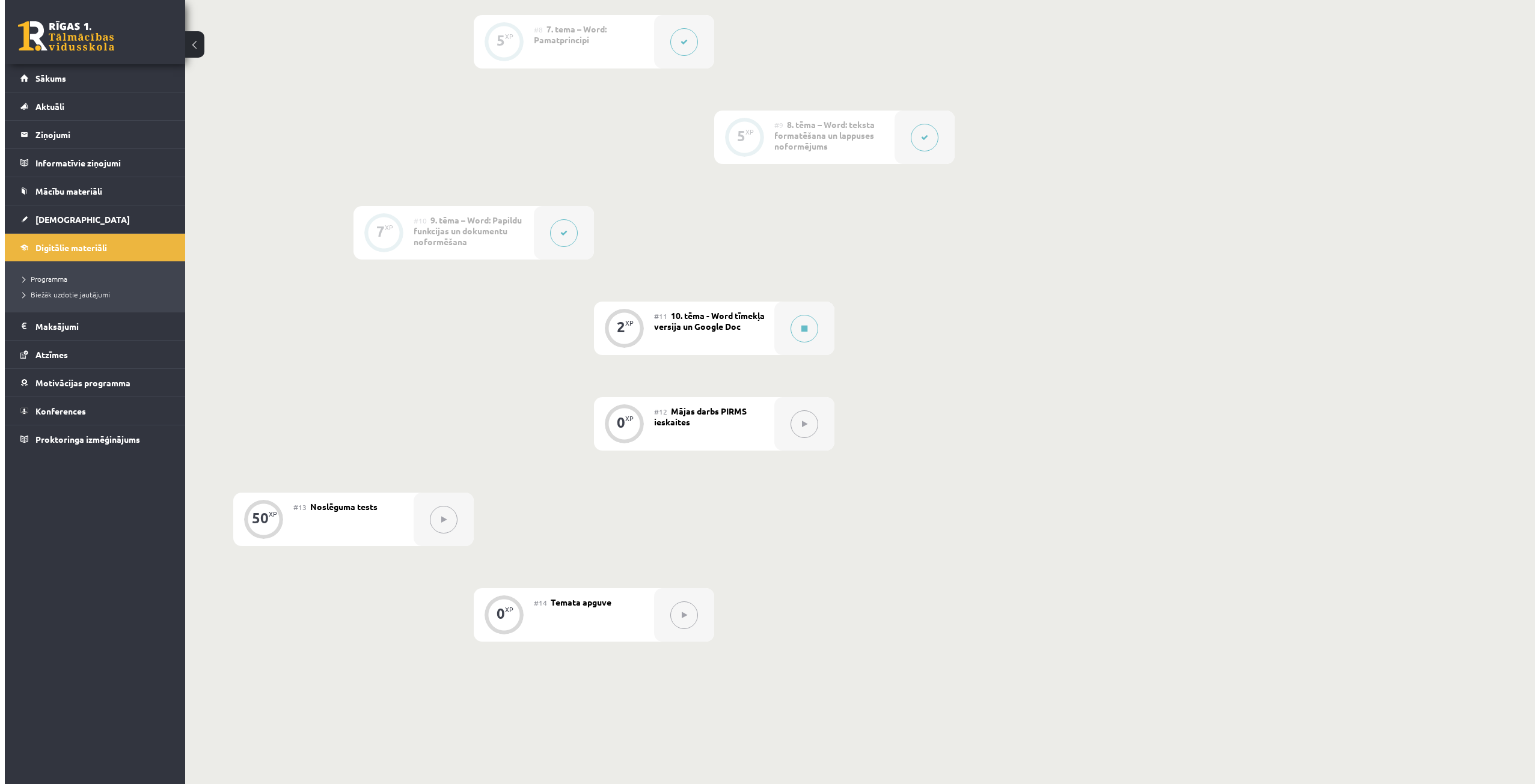
scroll to position [1090, 0]
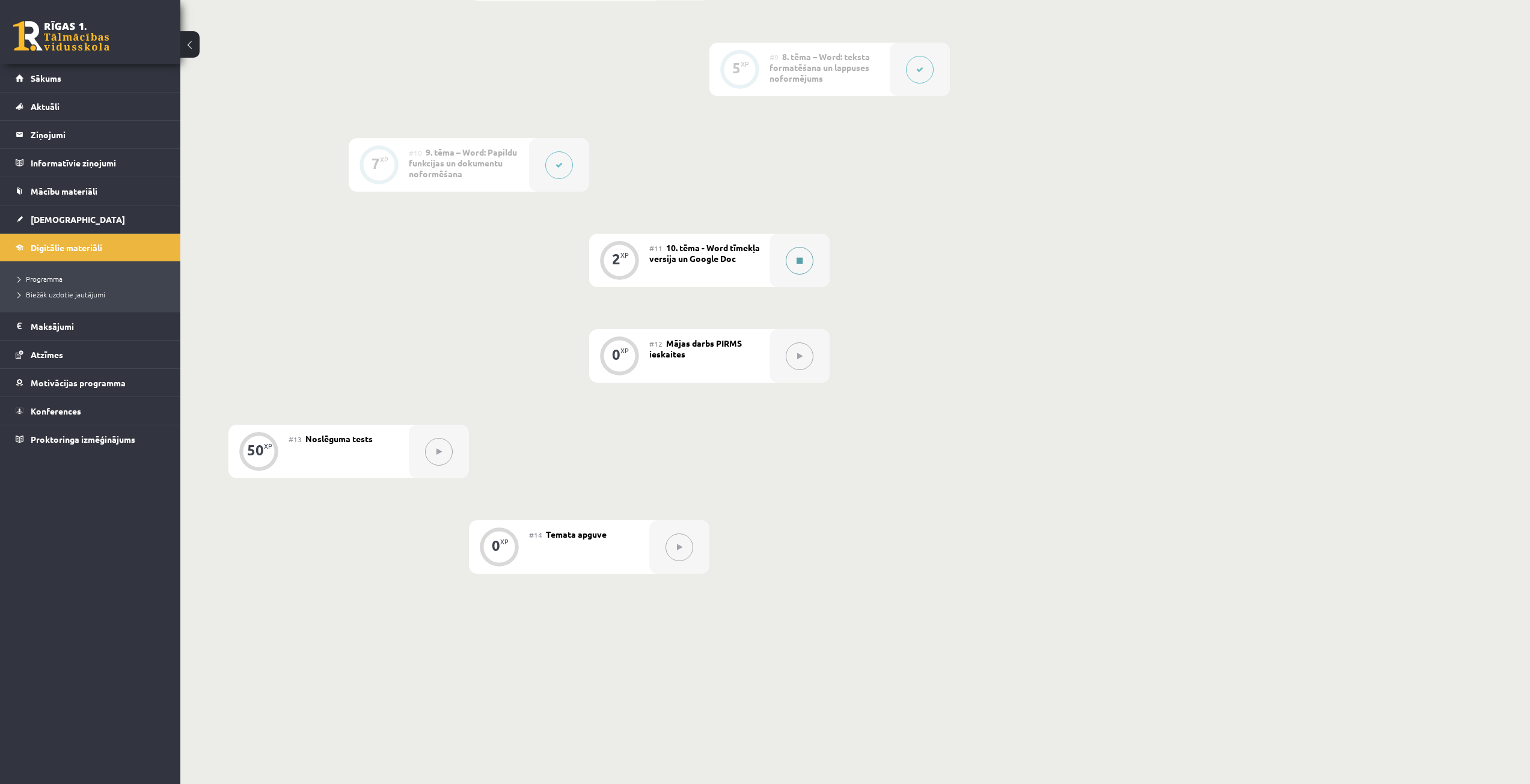
click at [791, 264] on button at bounding box center [799, 260] width 28 height 28
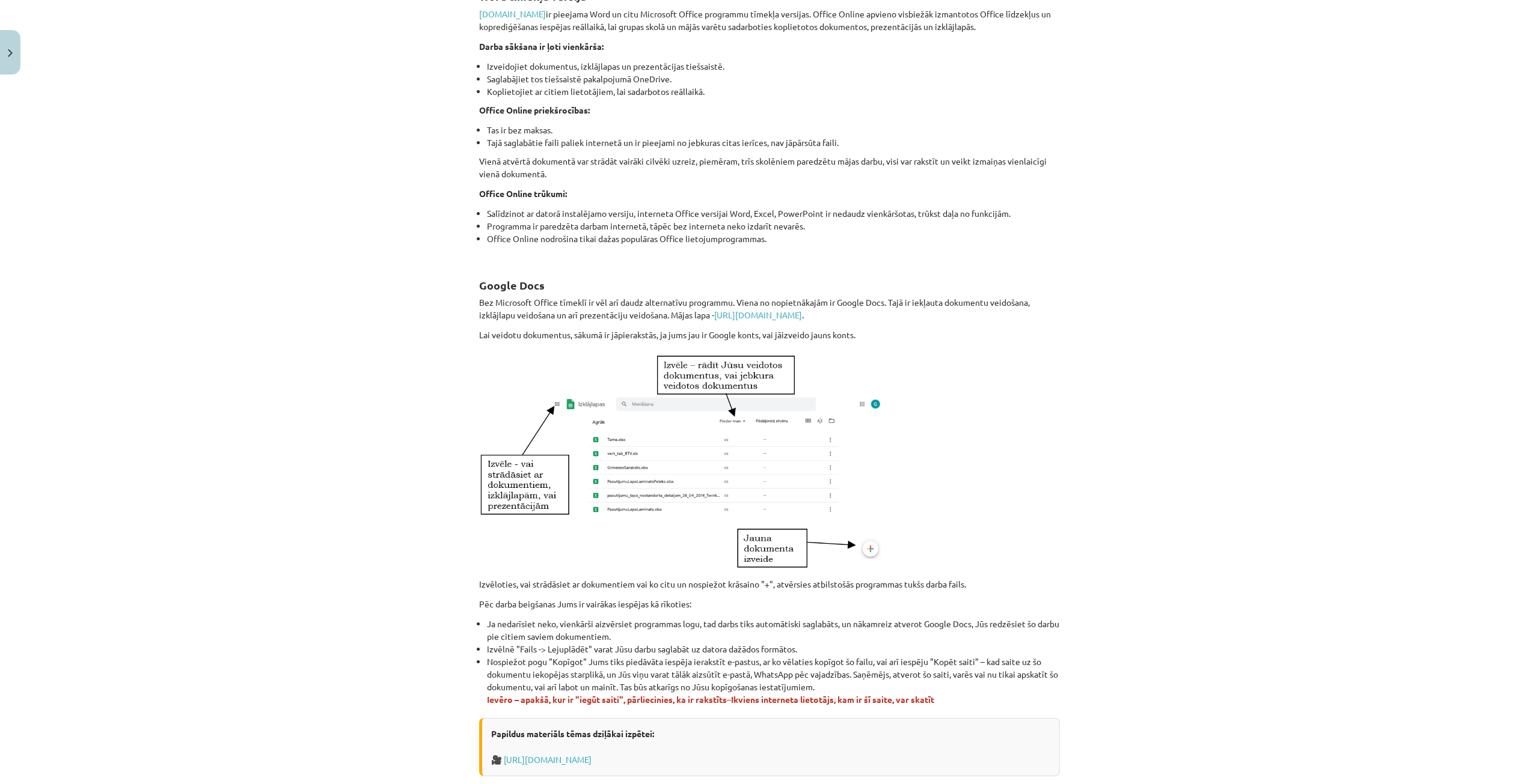
scroll to position [376, 0]
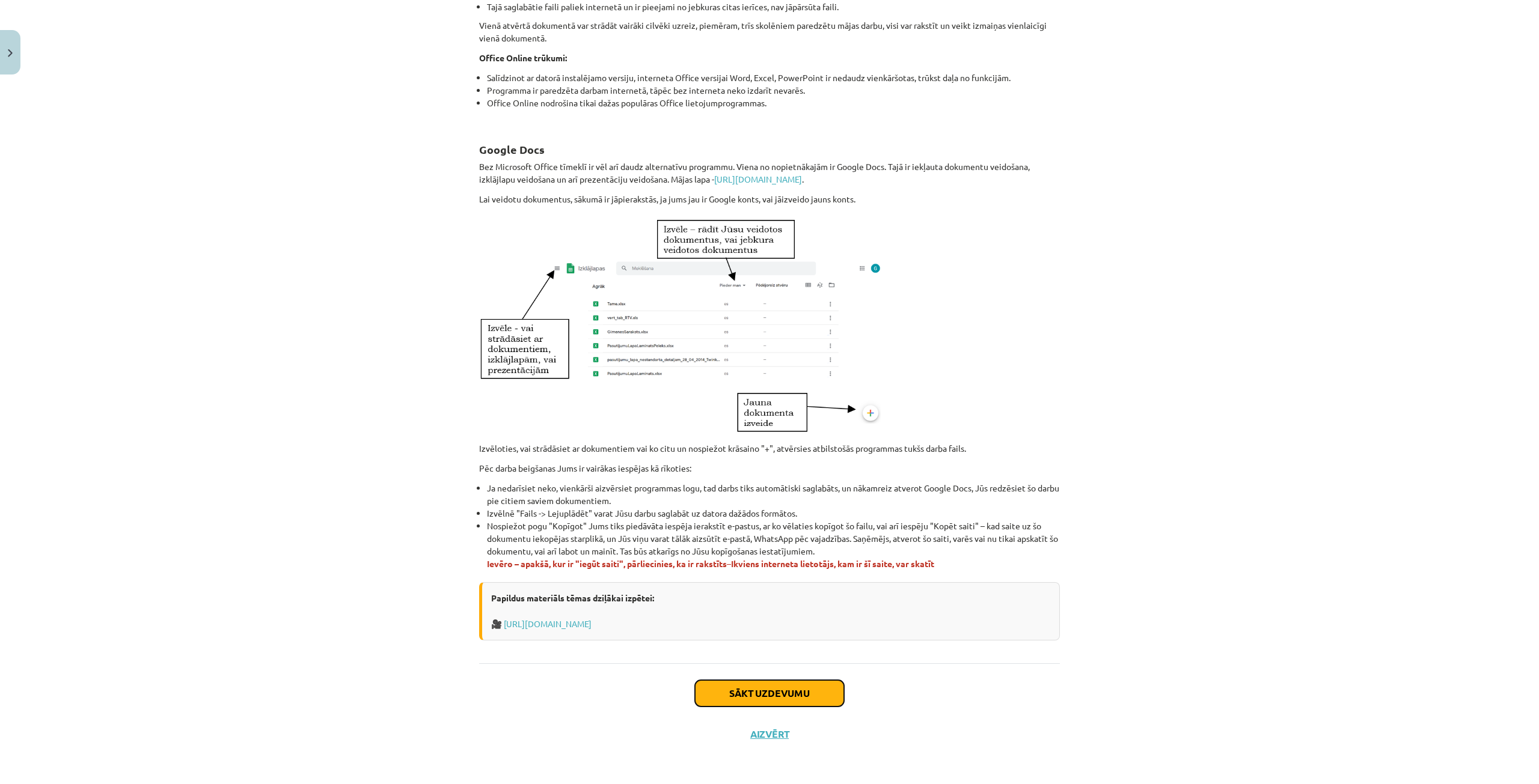
click at [727, 687] on button "Sākt uzdevumu" at bounding box center [769, 693] width 149 height 26
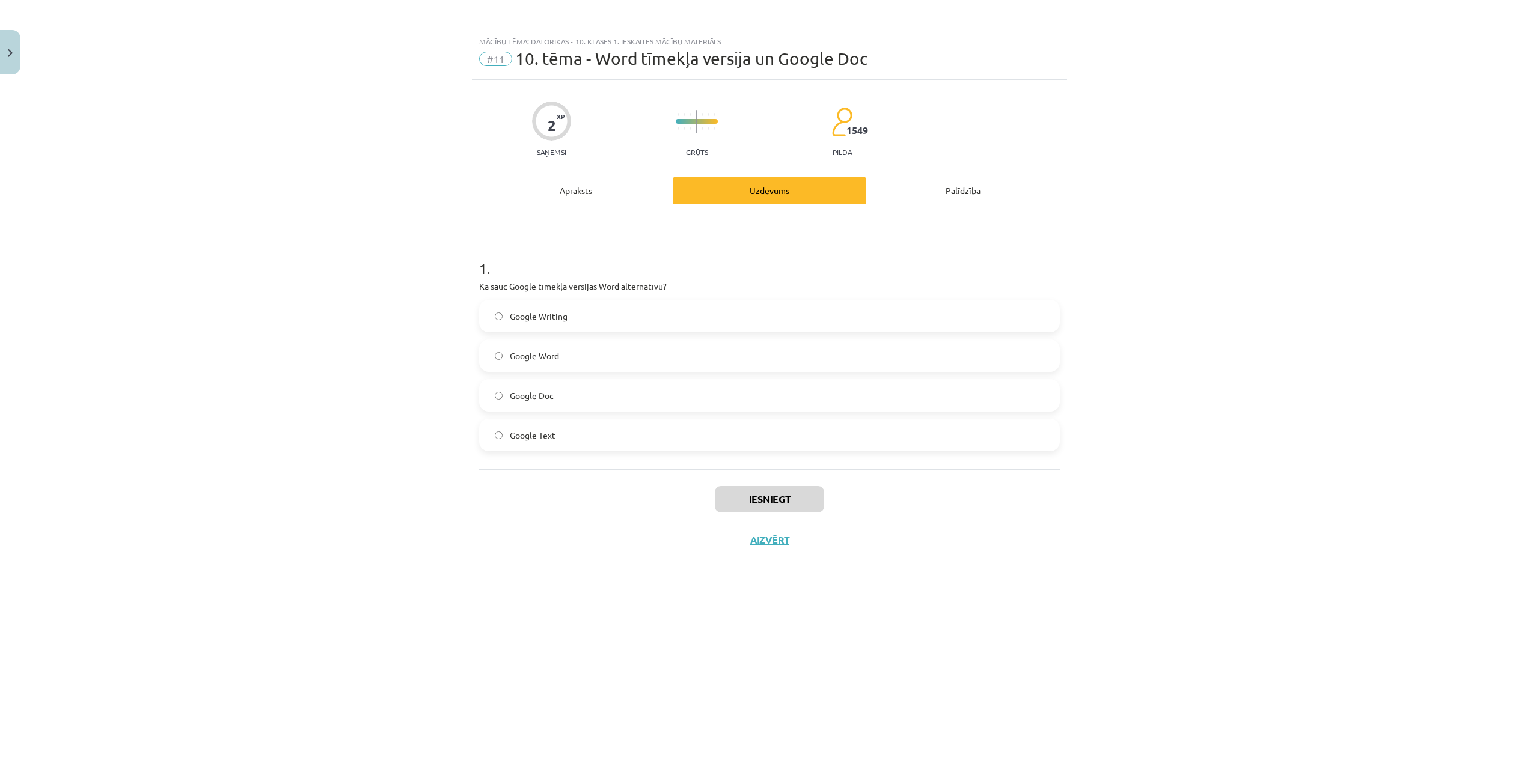
click at [538, 390] on span "Google Doc" at bounding box center [531, 396] width 44 height 13
click at [759, 494] on button "Iesniegt" at bounding box center [769, 499] width 110 height 26
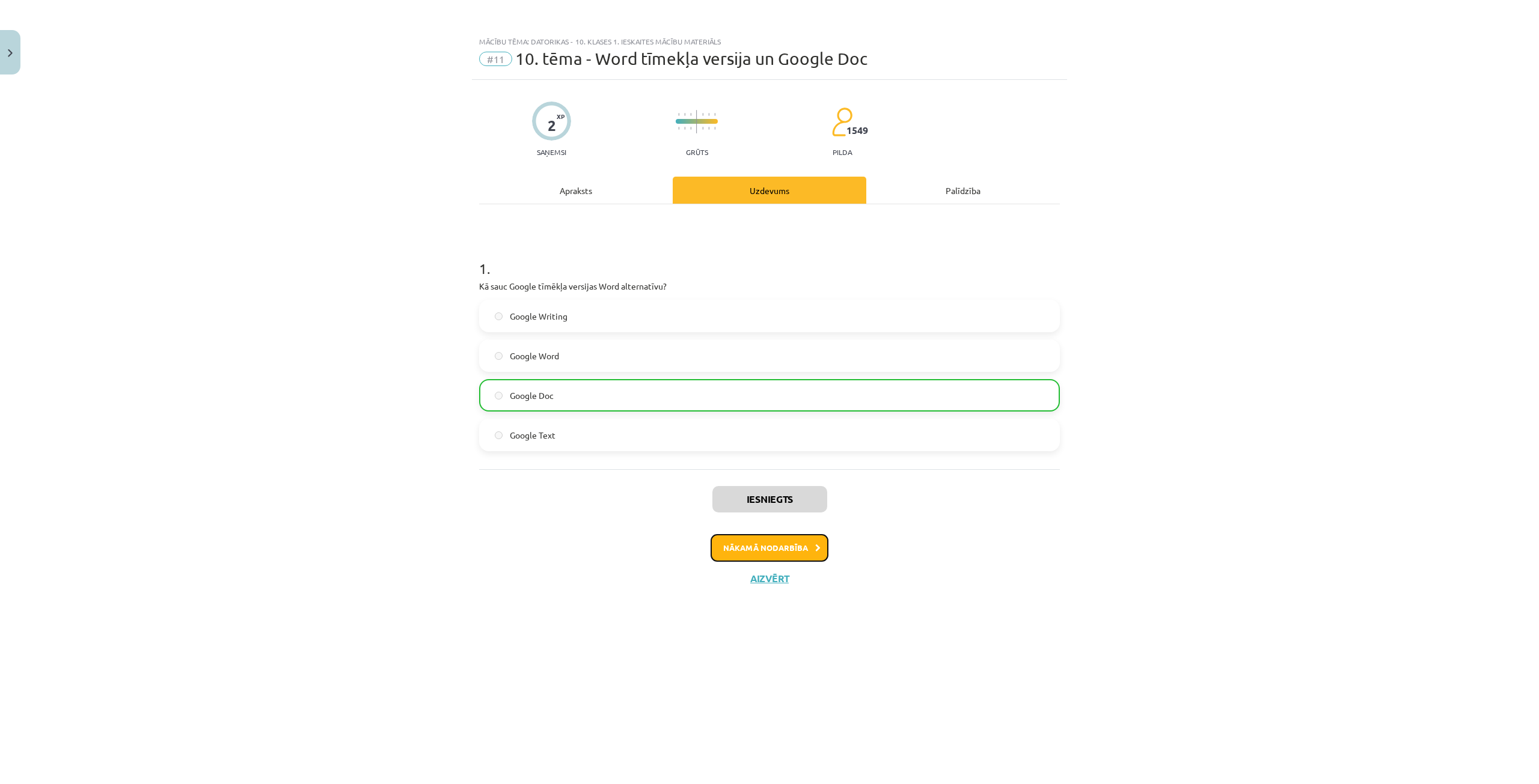
click at [745, 548] on button "Nākamā nodarbība" at bounding box center [769, 548] width 118 height 28
